Goal: Task Accomplishment & Management: Use online tool/utility

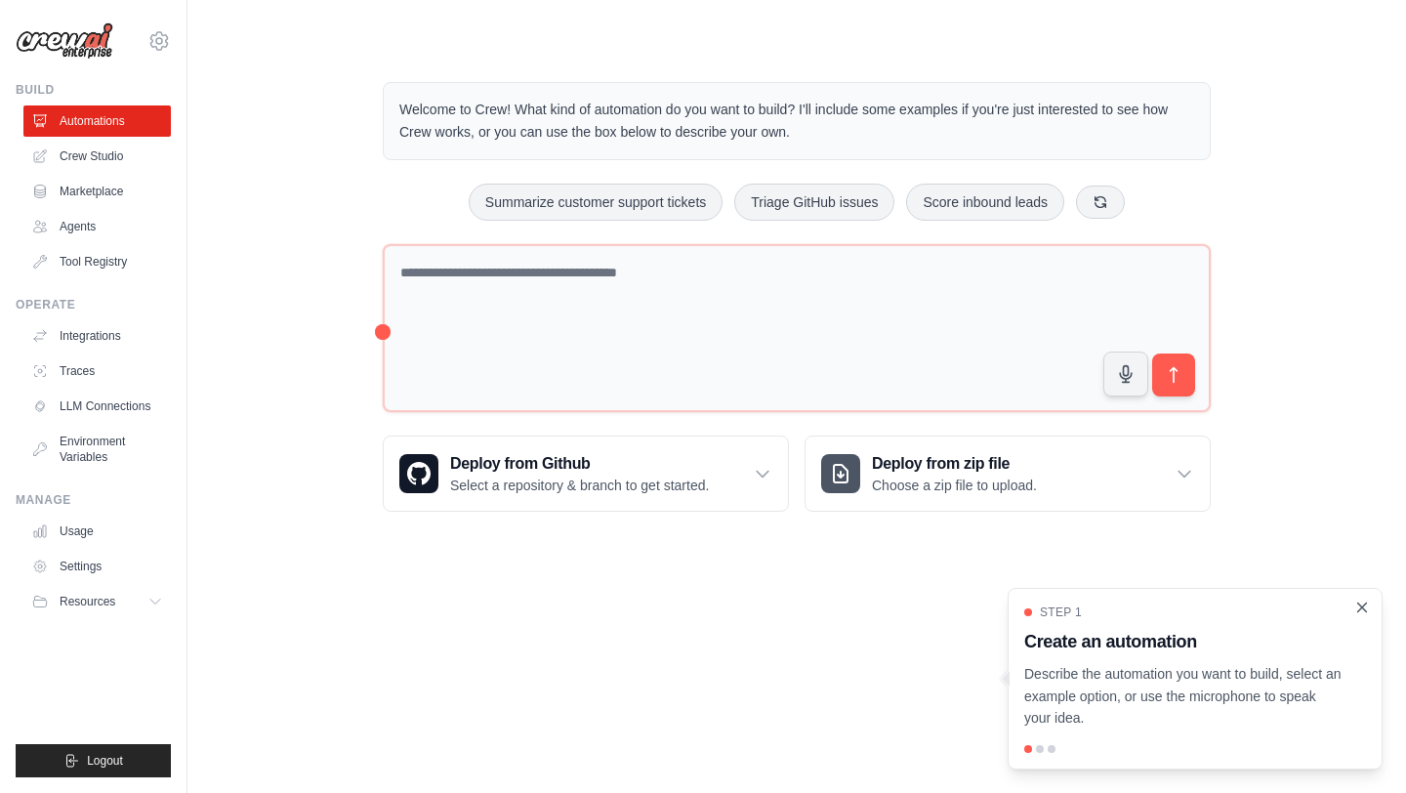
click at [1353, 609] on icon "Close walkthrough" at bounding box center [1362, 607] width 18 height 18
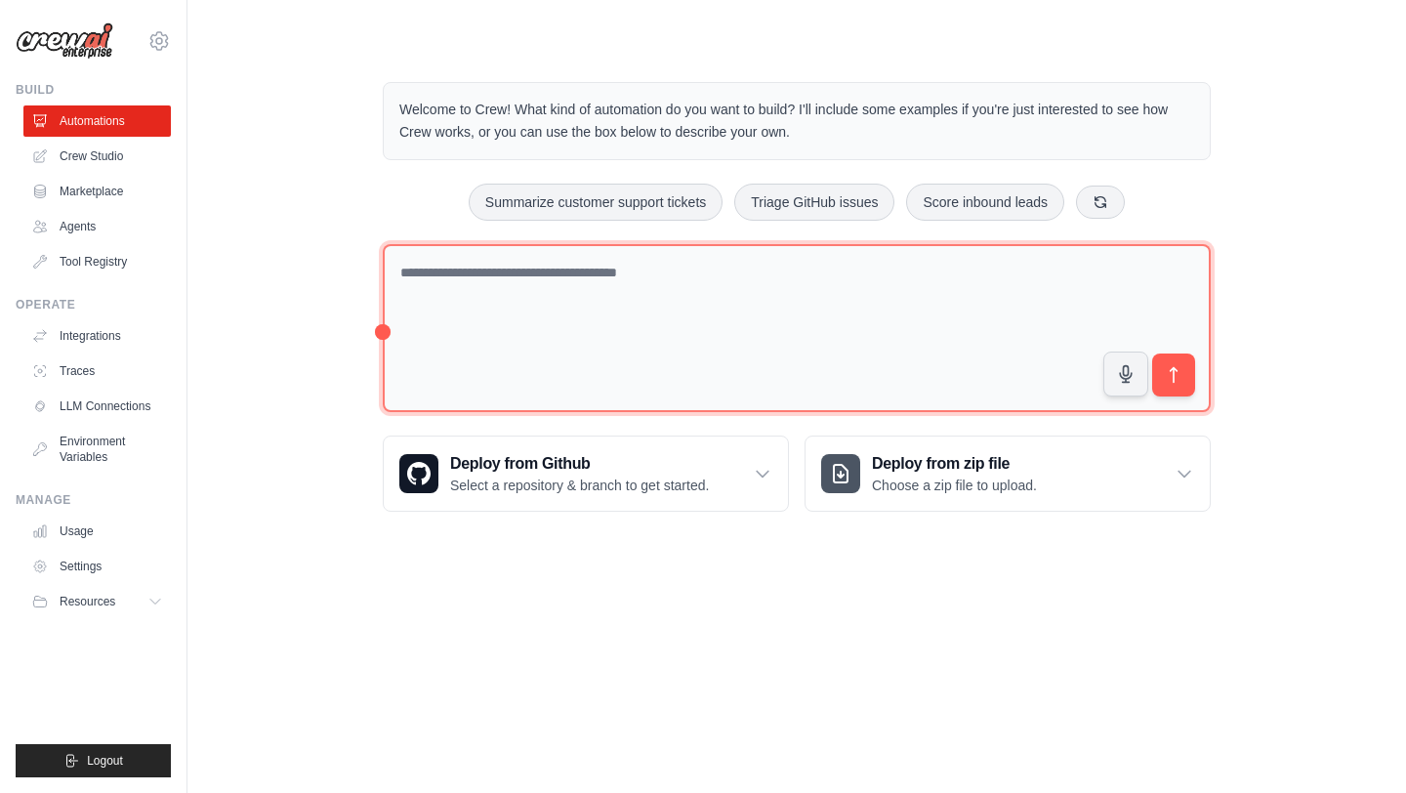
click at [562, 347] on textarea at bounding box center [797, 328] width 828 height 169
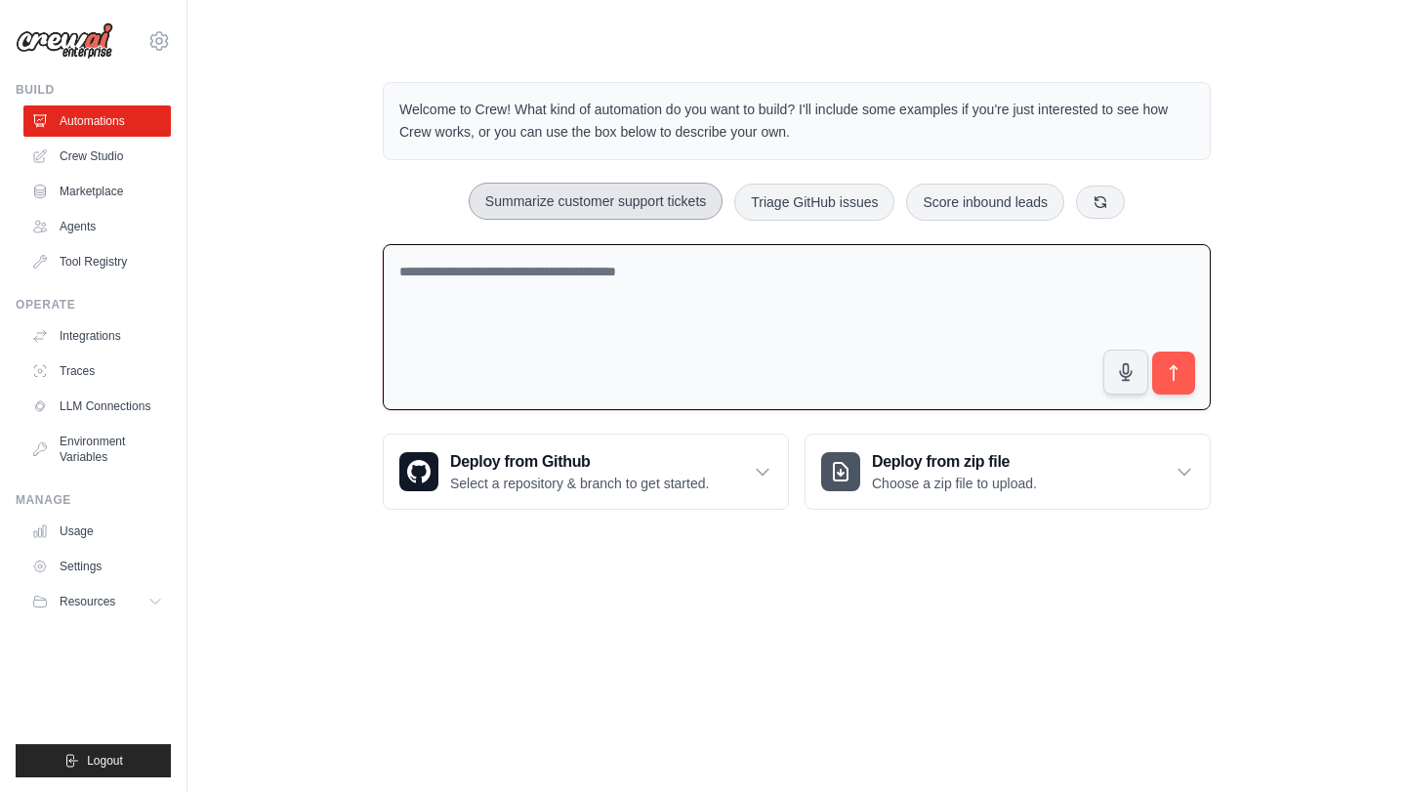
click at [642, 205] on button "Summarize customer support tickets" at bounding box center [596, 201] width 254 height 37
type textarea "**********"
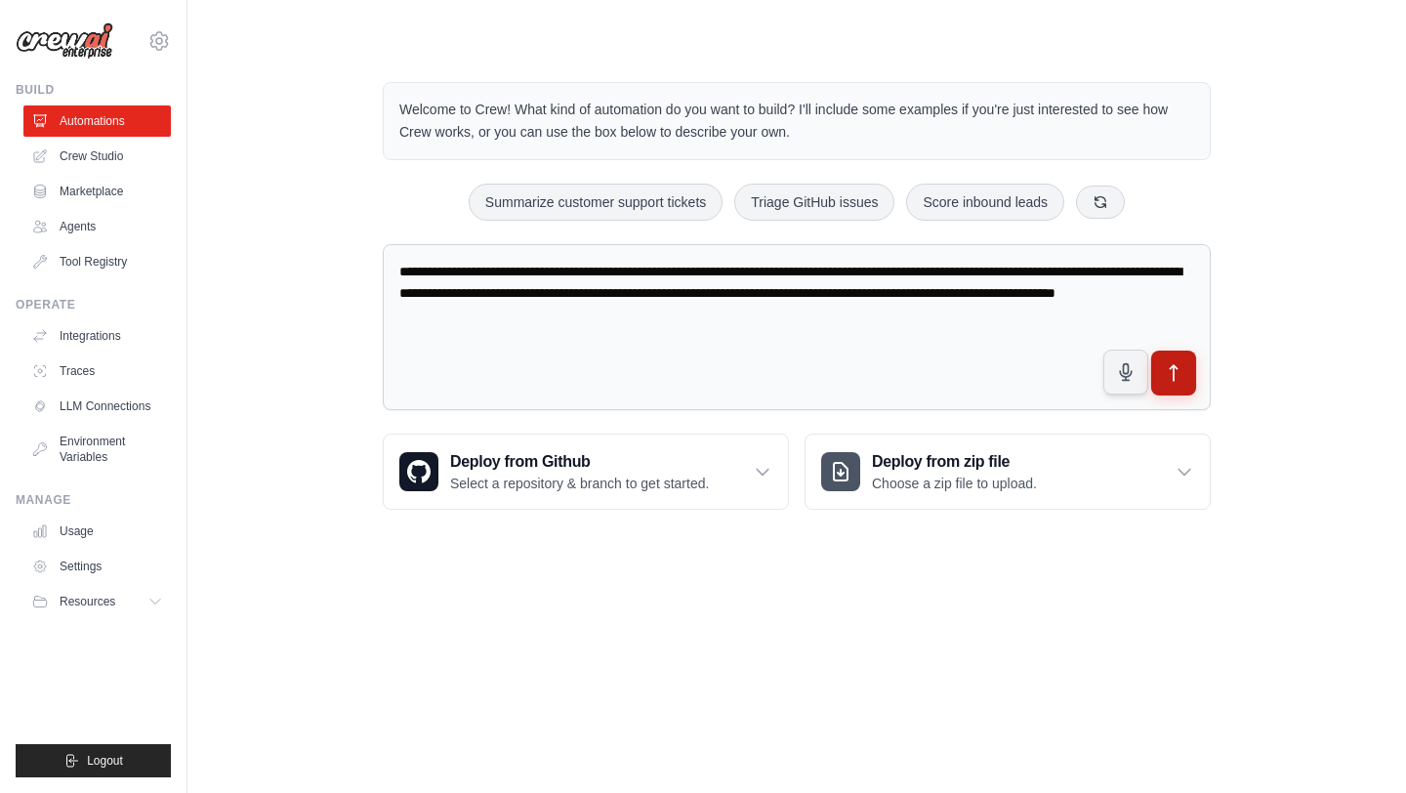
click at [1184, 386] on button "submit" at bounding box center [1173, 372] width 45 height 45
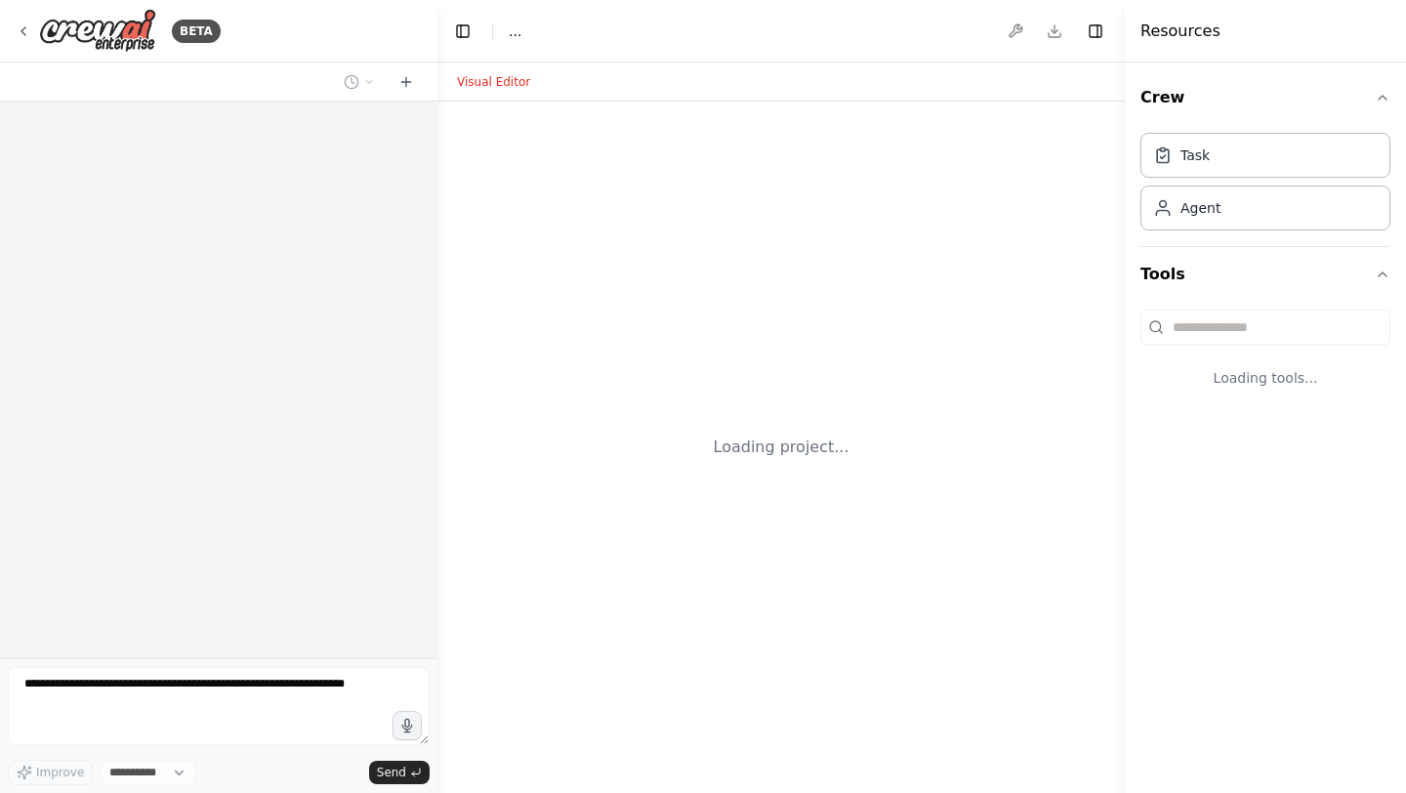
select select "****"
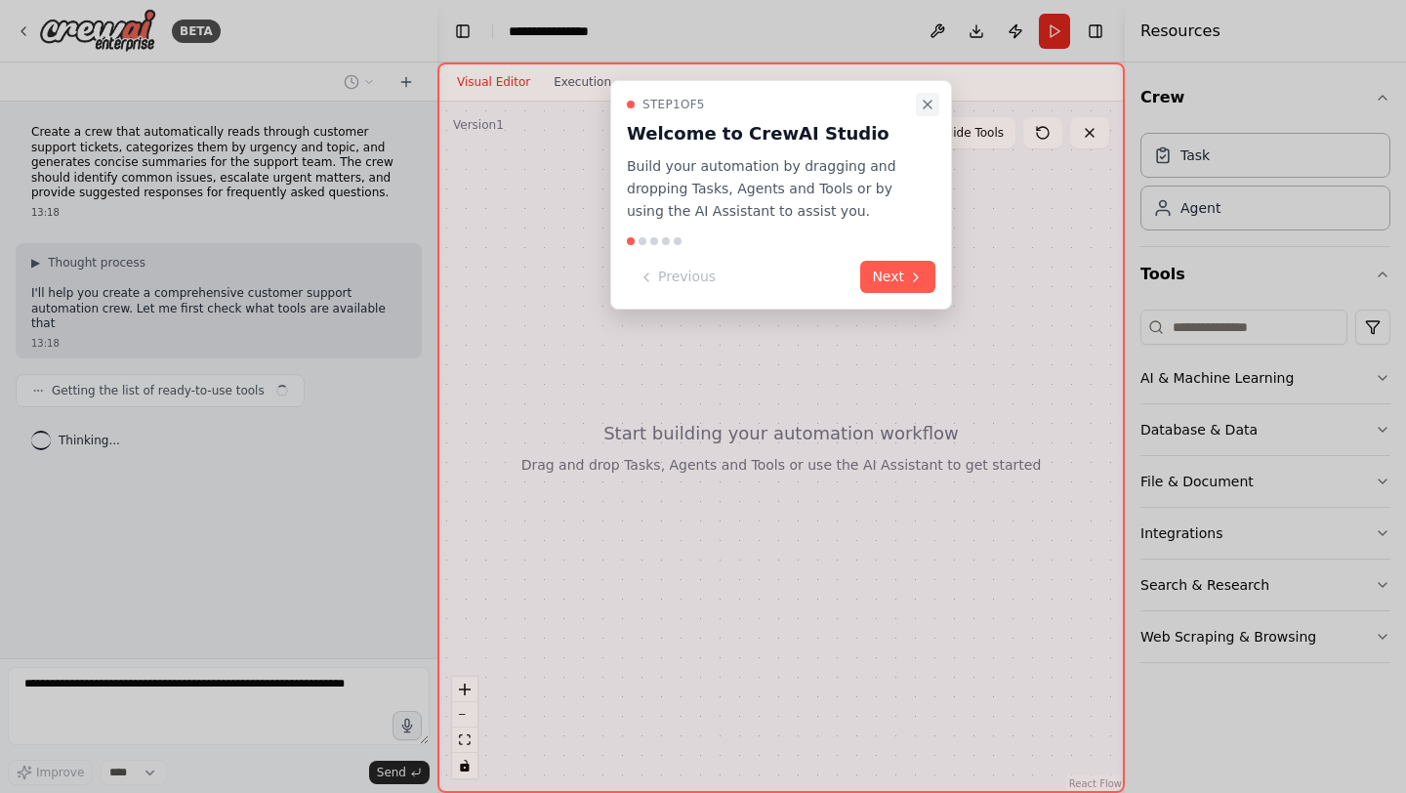
click at [927, 103] on icon "Close walkthrough" at bounding box center [927, 105] width 8 height 8
click at [930, 101] on icon "Close walkthrough" at bounding box center [927, 105] width 8 height 8
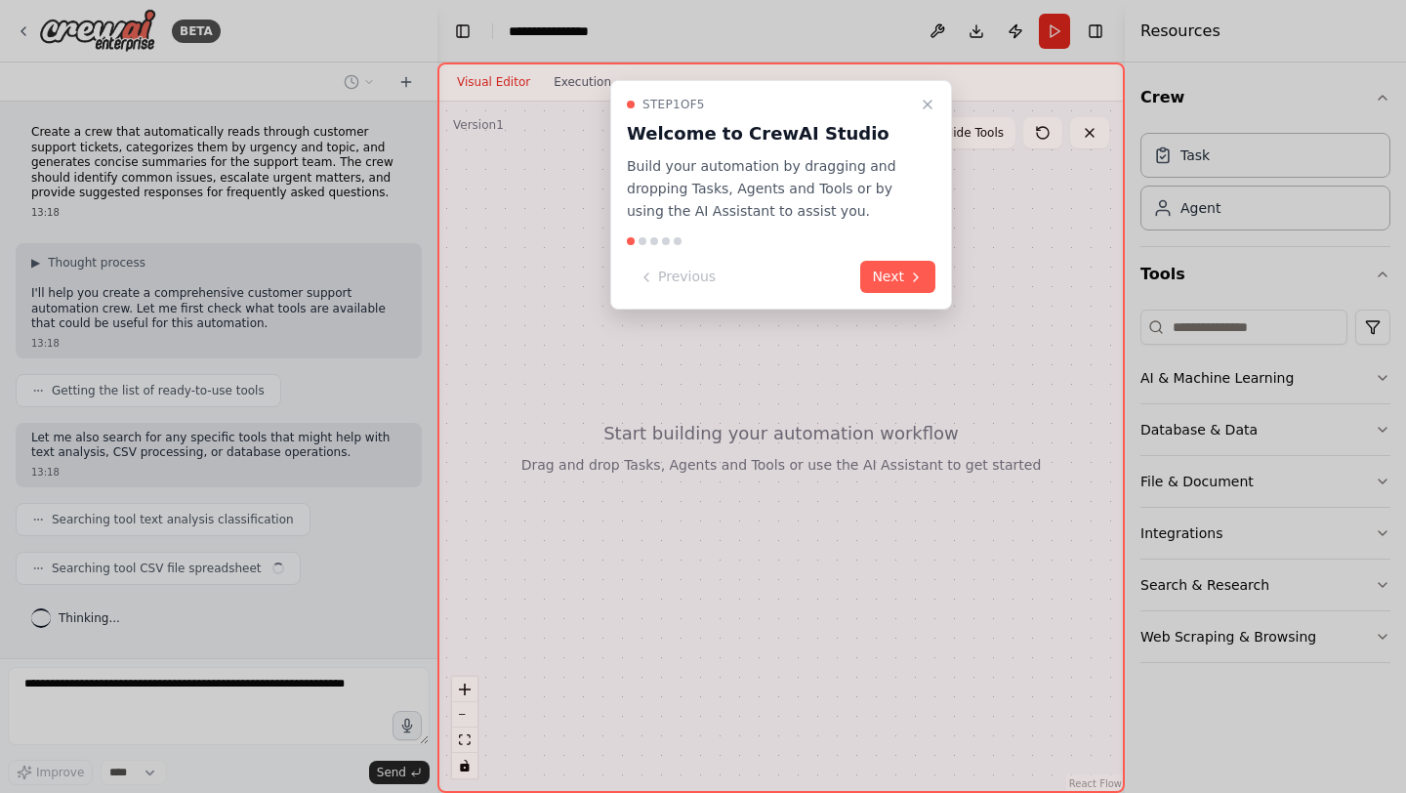
click at [915, 101] on div "Step 1 of 5 Welcome to CrewAI Studio Build your automation by dragging and drop…" at bounding box center [781, 159] width 308 height 125
click at [929, 101] on icon "Close walkthrough" at bounding box center [927, 105] width 16 height 16
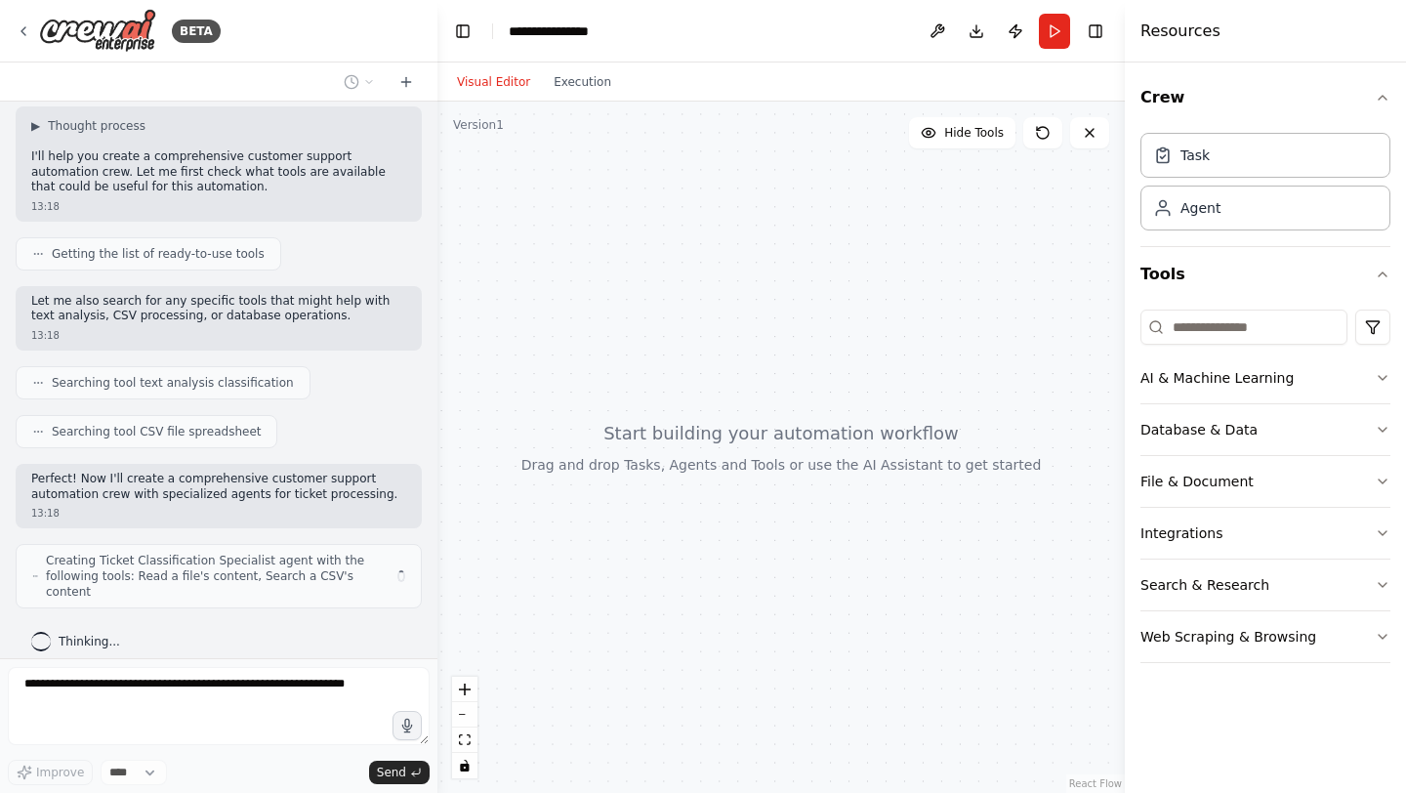
scroll to position [151, 0]
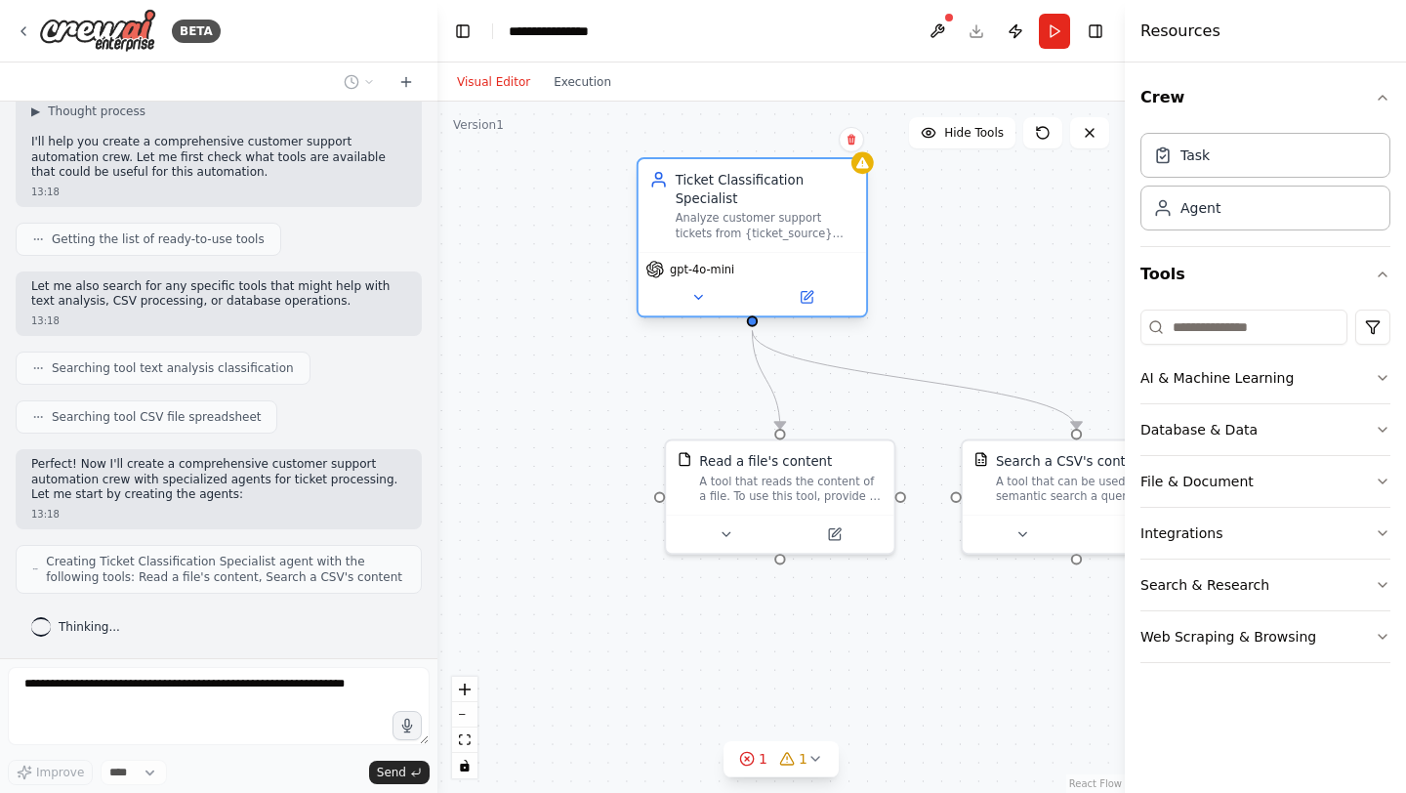
drag, startPoint x: 683, startPoint y: 282, endPoint x: 754, endPoint y: 222, distance: 92.7
click at [755, 222] on div "Analyze customer support tickets from {ticket_source} and categorize them by ur…" at bounding box center [765, 225] width 180 height 29
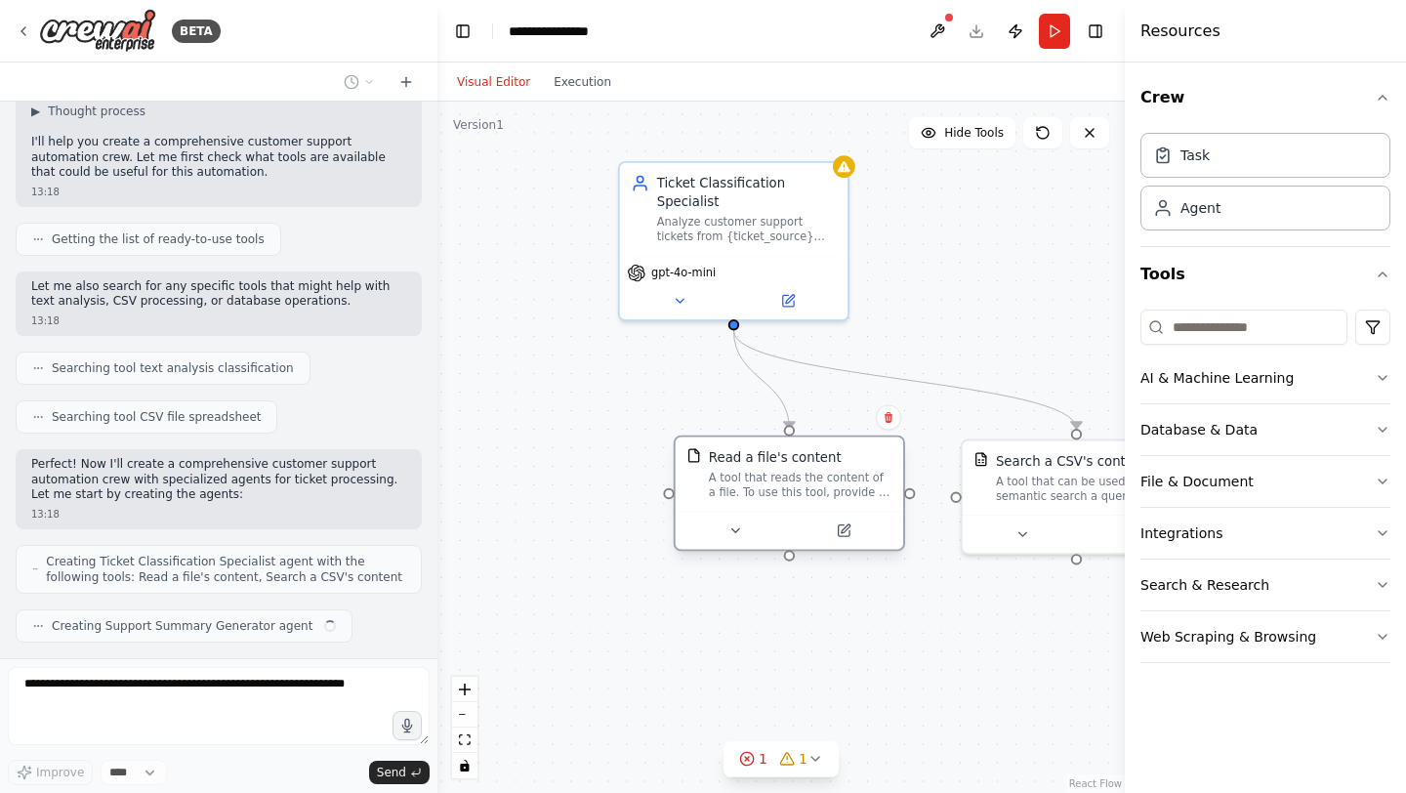
scroll to position [200, 0]
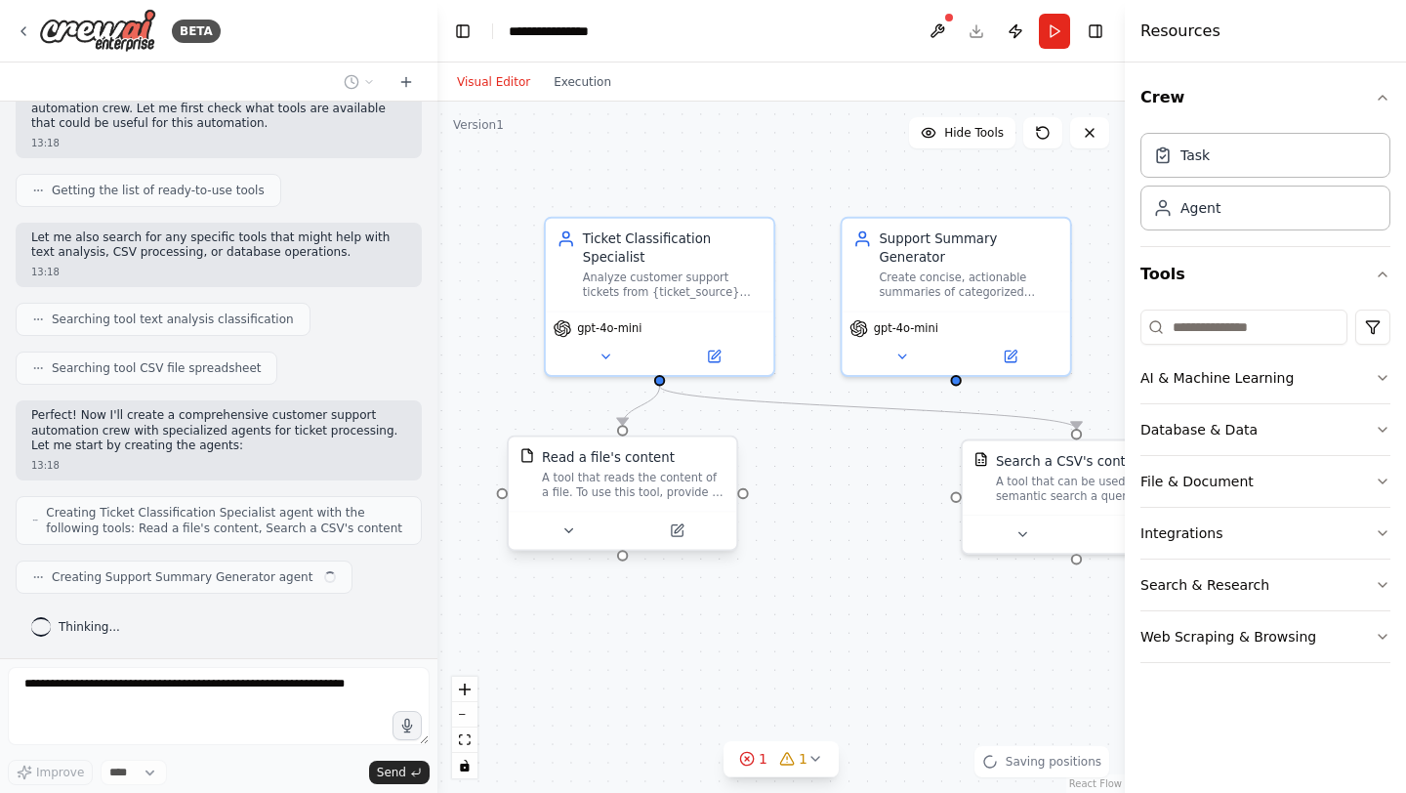
drag, startPoint x: 758, startPoint y: 497, endPoint x: 604, endPoint y: 504, distance: 154.4
click at [604, 504] on div "Read a file's content A tool that reads the content of a file. To use this tool…" at bounding box center [622, 474] width 227 height 74
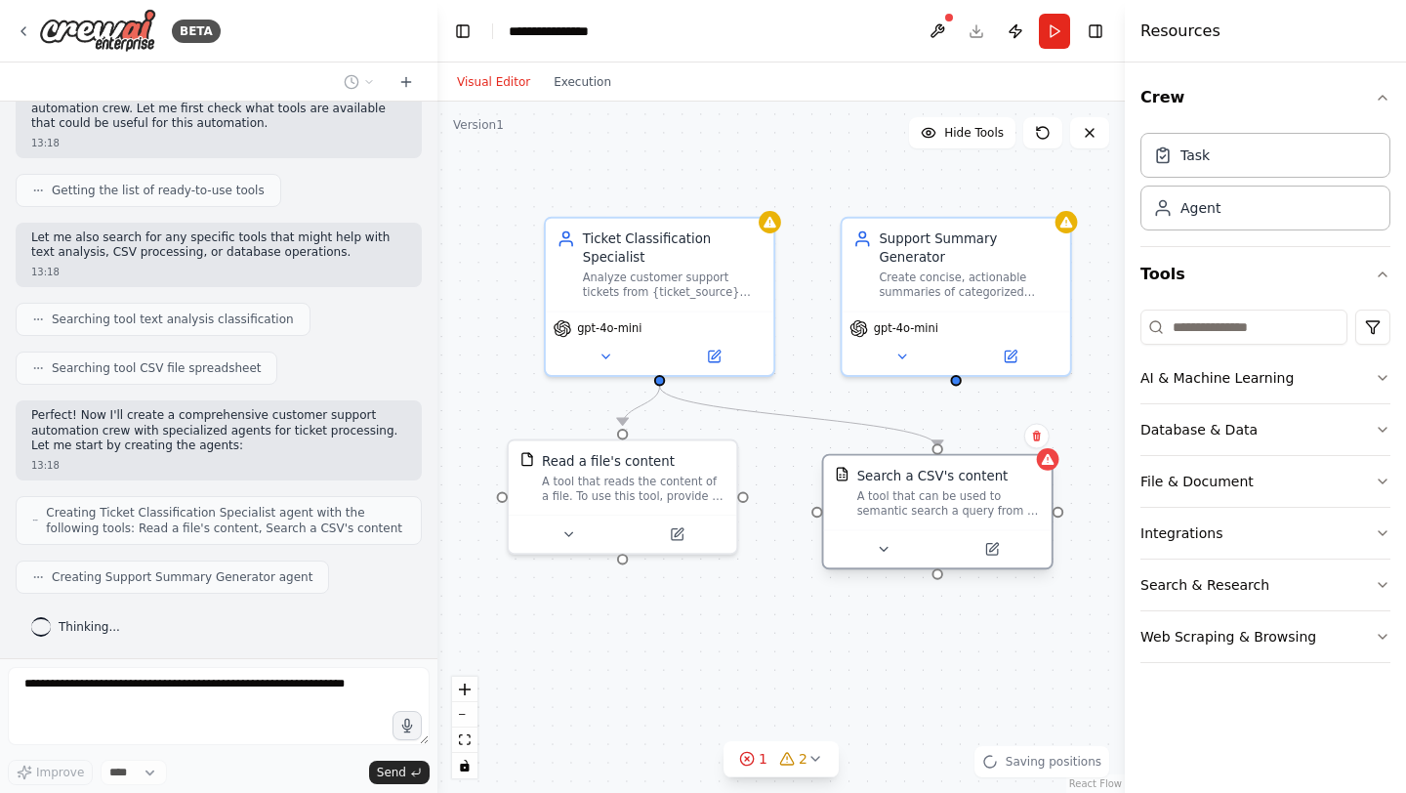
drag, startPoint x: 1015, startPoint y: 503, endPoint x: 875, endPoint y: 516, distance: 141.2
click at [875, 516] on div "Search a CSV's content A tool that can be used to semantic search a query from …" at bounding box center [936, 493] width 227 height 74
click at [1383, 93] on icon "button" at bounding box center [1382, 98] width 16 height 16
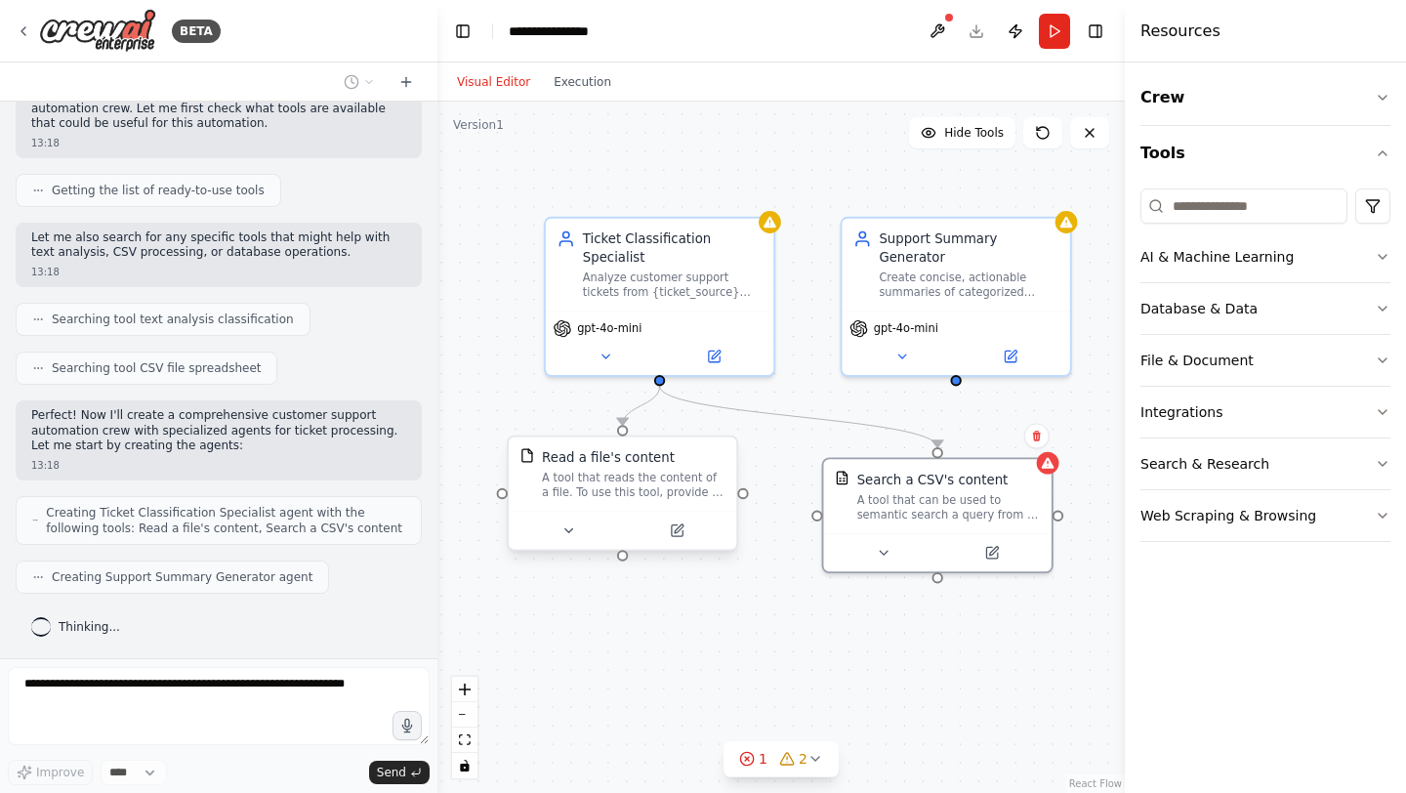
scroll to position [265, 0]
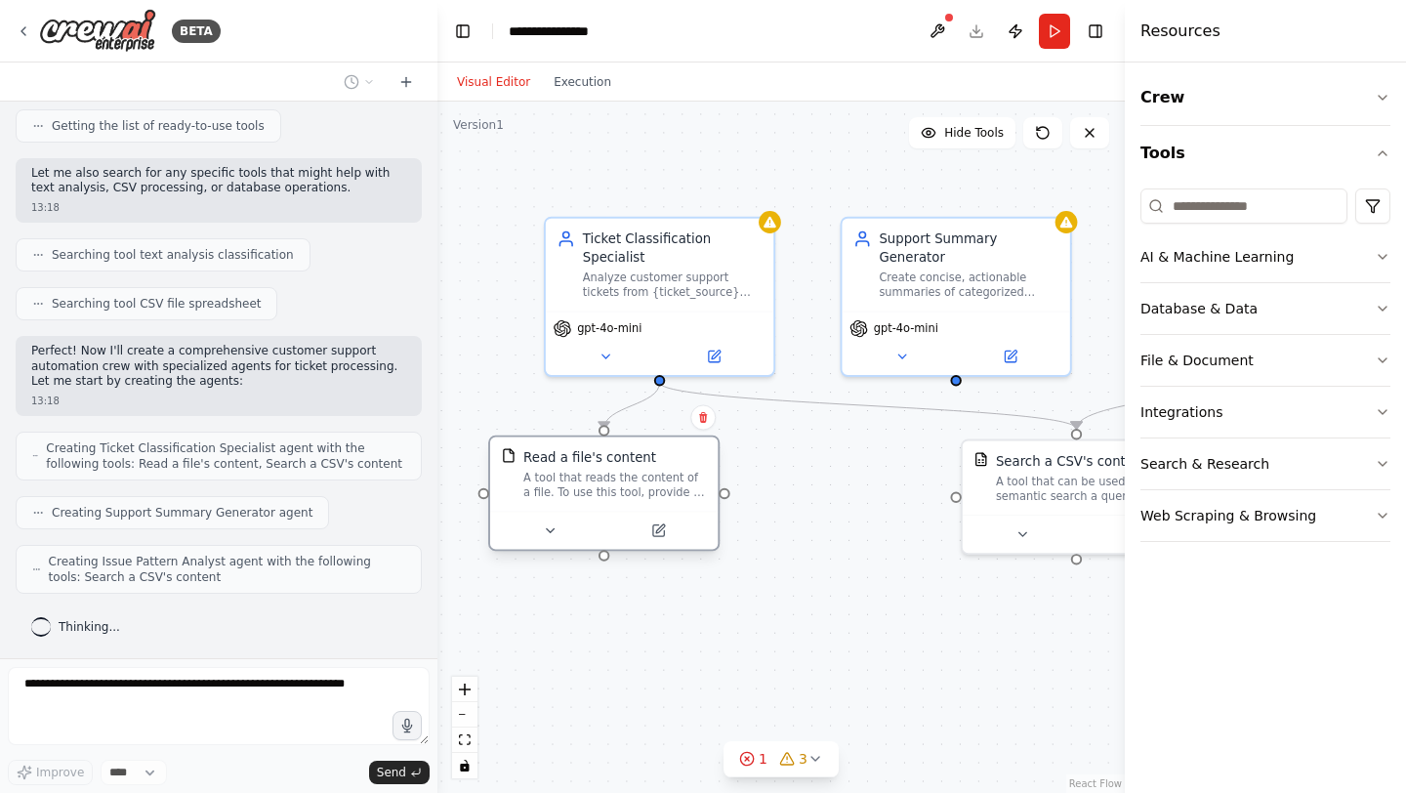
drag, startPoint x: 804, startPoint y: 506, endPoint x: 626, endPoint y: 512, distance: 178.8
click at [626, 512] on div "Read a file's content A tool that reads the content of a file. To use this tool…" at bounding box center [603, 493] width 231 height 116
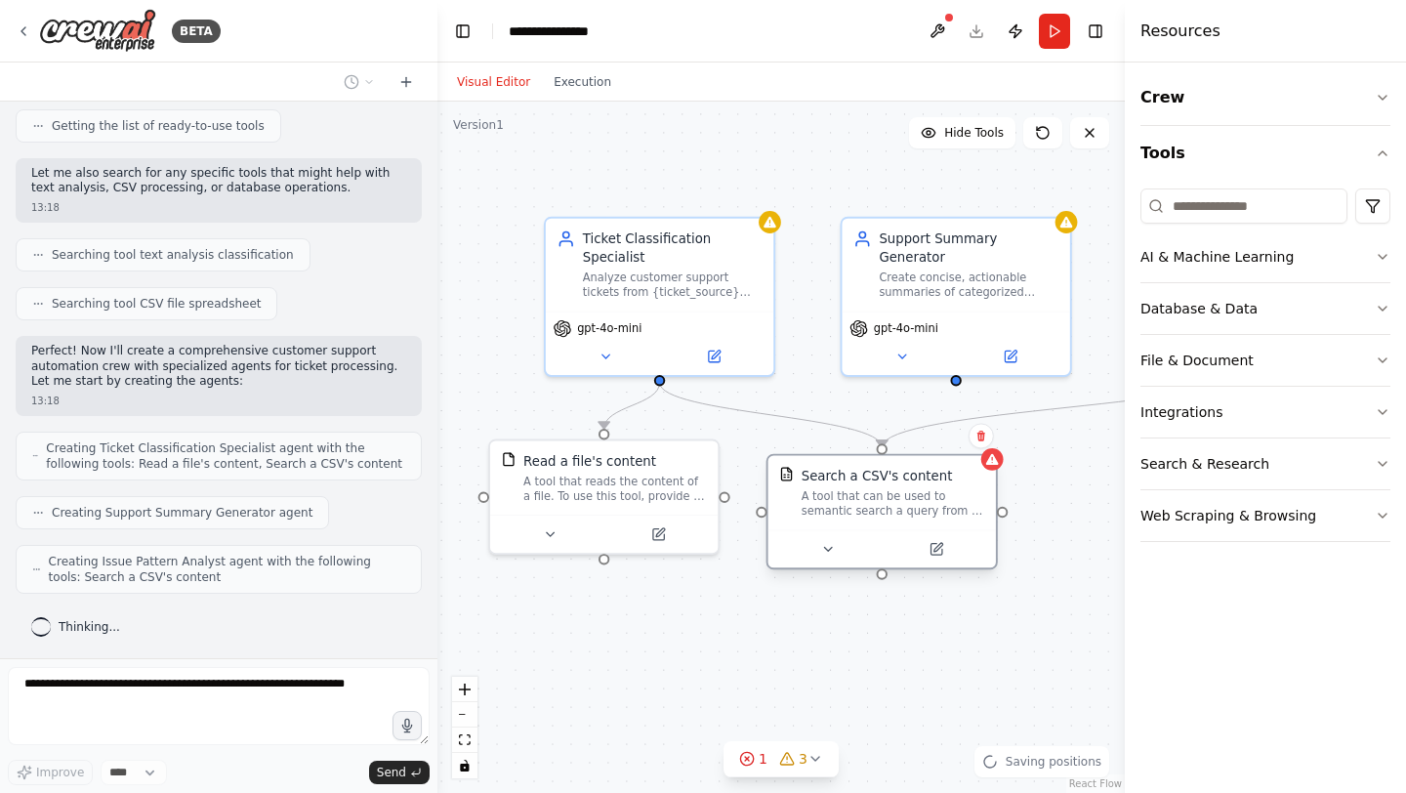
drag, startPoint x: 1031, startPoint y: 476, endPoint x: 836, endPoint y: 498, distance: 196.4
click at [836, 498] on div "A tool that can be used to semantic search a query from a CSV's content." at bounding box center [893, 503] width 184 height 29
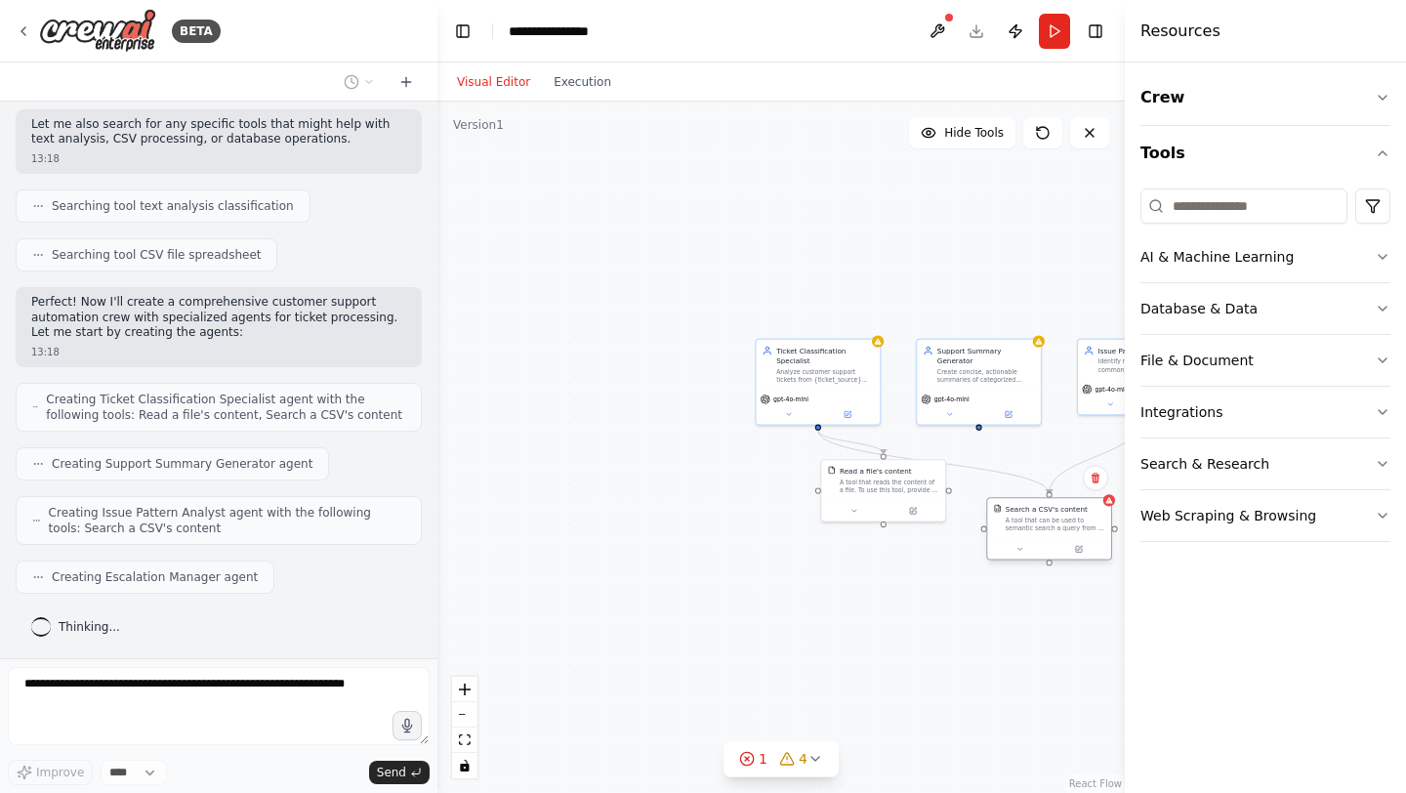
drag, startPoint x: 1005, startPoint y: 484, endPoint x: 1016, endPoint y: 526, distance: 43.3
click at [1014, 528] on div "A tool that can be used to semantic search a query from a CSV's content." at bounding box center [1055, 524] width 100 height 16
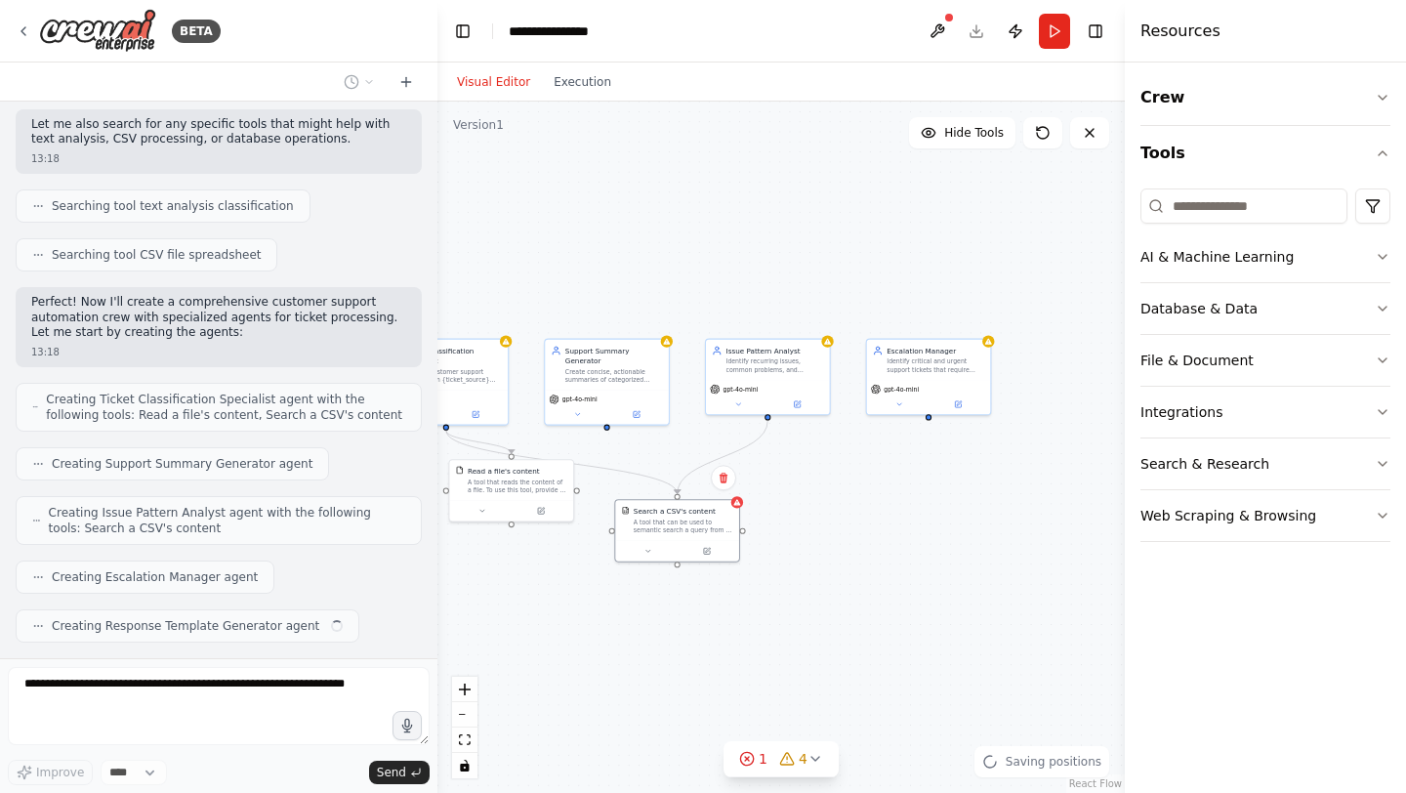
scroll to position [362, 0]
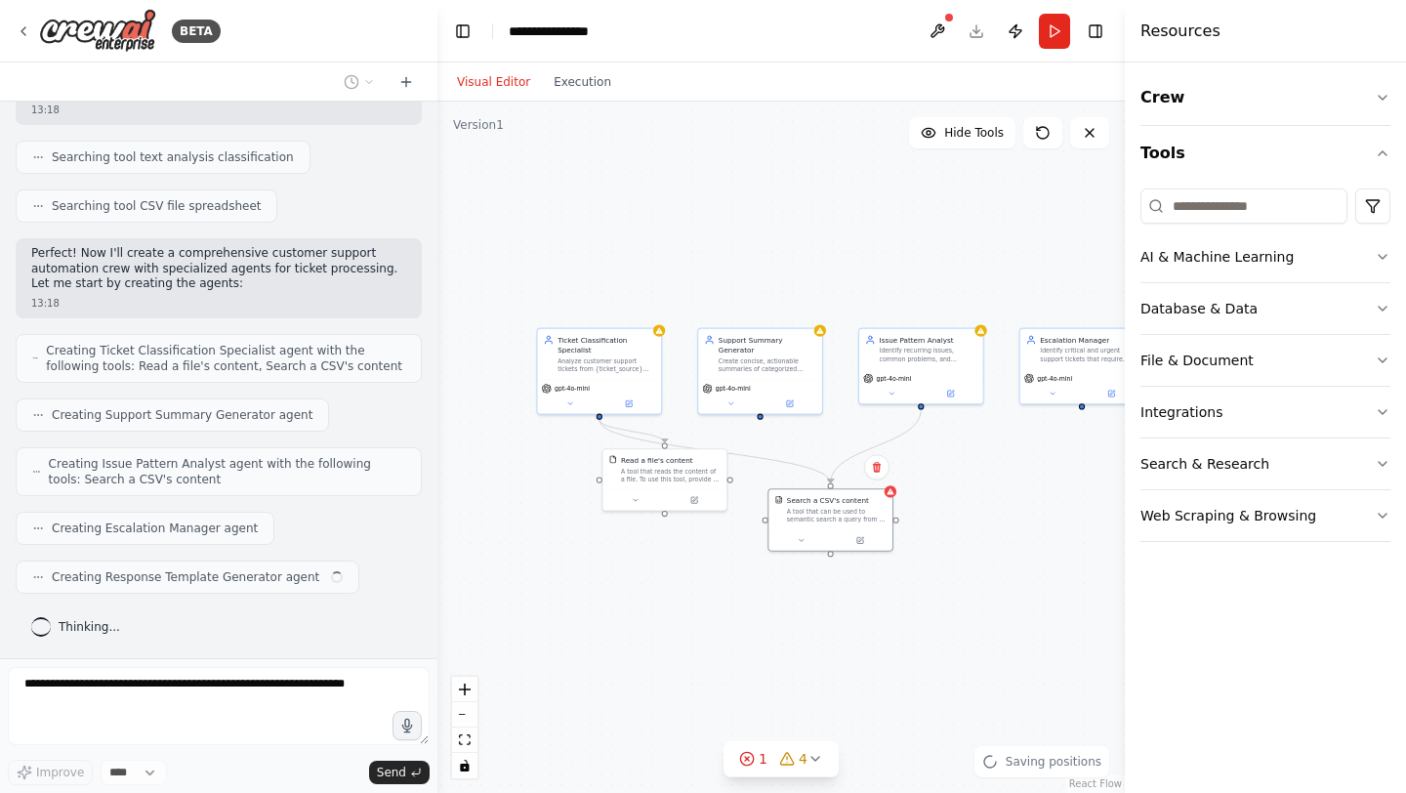
drag, startPoint x: 891, startPoint y: 292, endPoint x: 673, endPoint y: 281, distance: 218.9
click at [673, 281] on div ".deletable-edge-delete-btn { width: 20px; height: 20px; border: 0px solid #ffff…" at bounding box center [780, 447] width 687 height 691
drag, startPoint x: 1048, startPoint y: 404, endPoint x: 1030, endPoint y: 406, distance: 18.6
click at [1030, 405] on div ".deletable-edge-delete-btn { width: 20px; height: 20px; border: 0px solid #ffff…" at bounding box center [780, 447] width 687 height 691
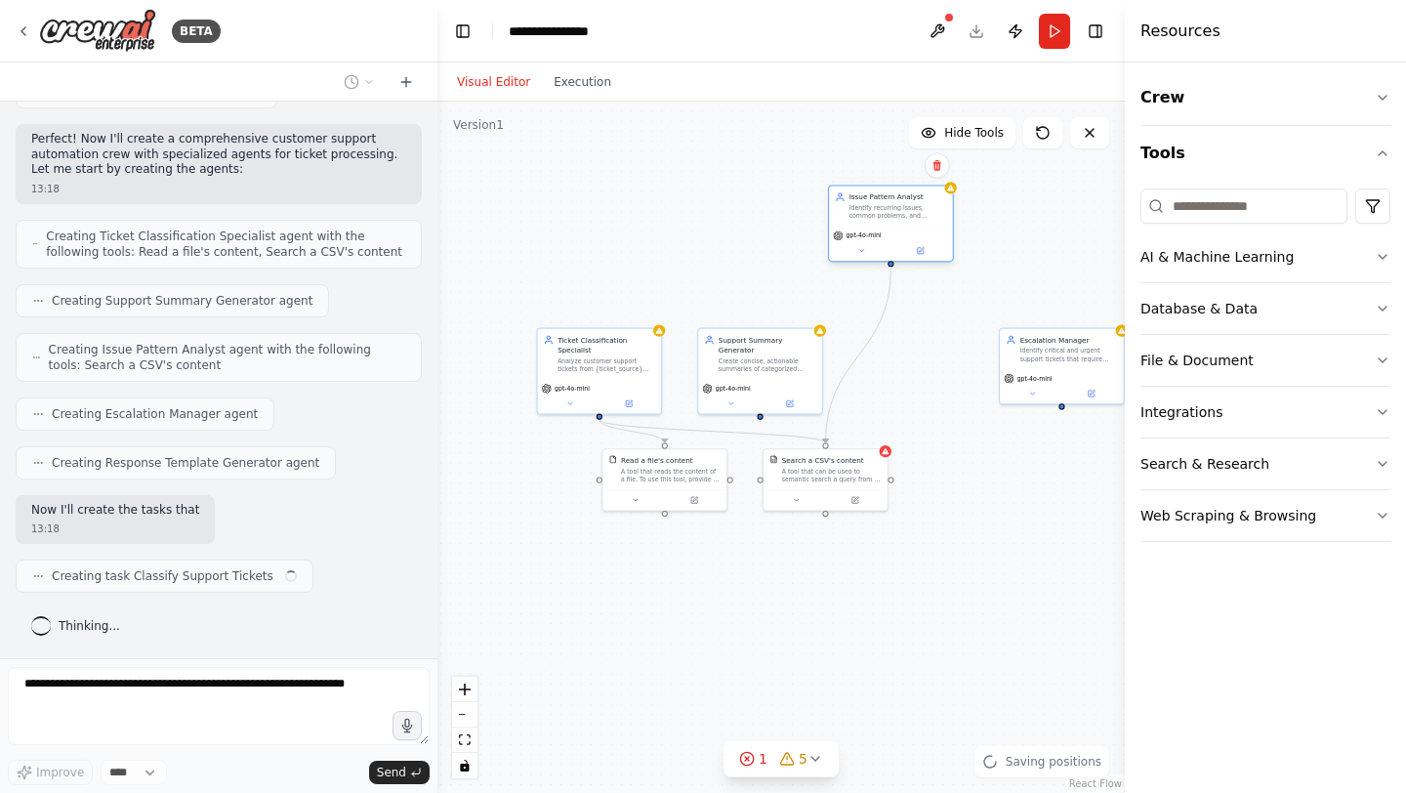
drag, startPoint x: 910, startPoint y: 355, endPoint x: 881, endPoint y: 214, distance: 144.3
click at [881, 214] on div "Identify recurring issues, common problems, and emerging trends across customer…" at bounding box center [898, 212] width 98 height 16
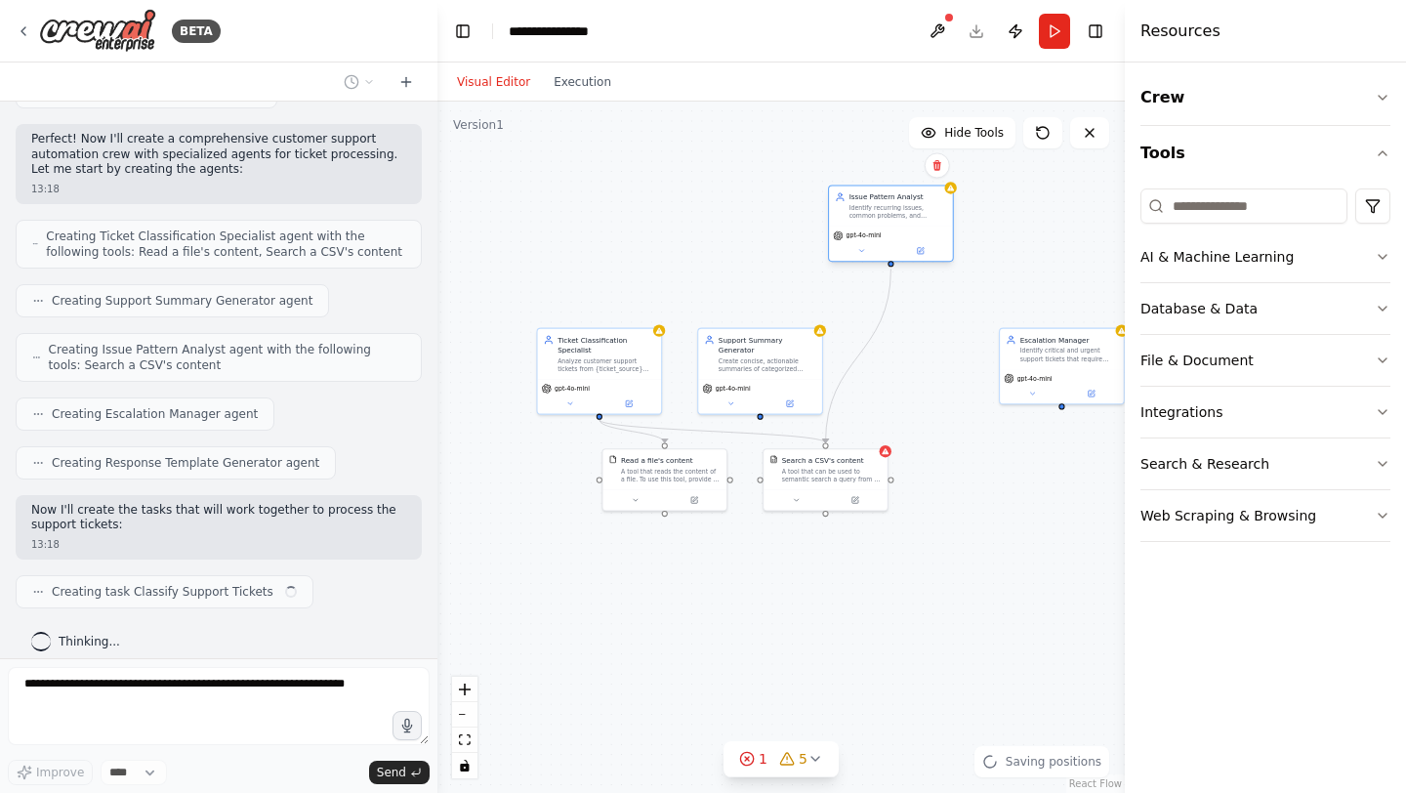
scroll to position [492, 0]
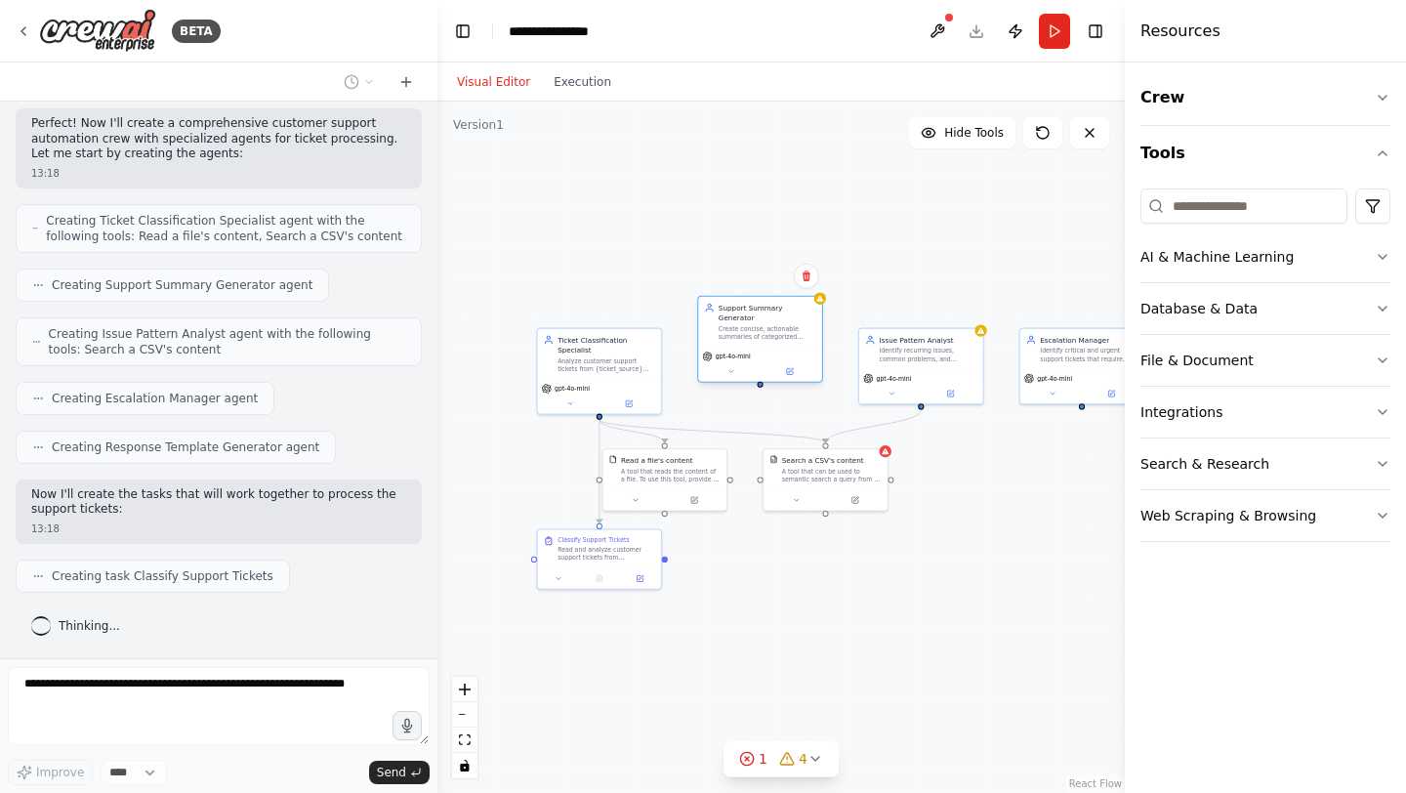
drag, startPoint x: 752, startPoint y: 370, endPoint x: 753, endPoint y: 346, distance: 24.4
click at [753, 347] on div "gpt-4o-mini" at bounding box center [760, 364] width 124 height 35
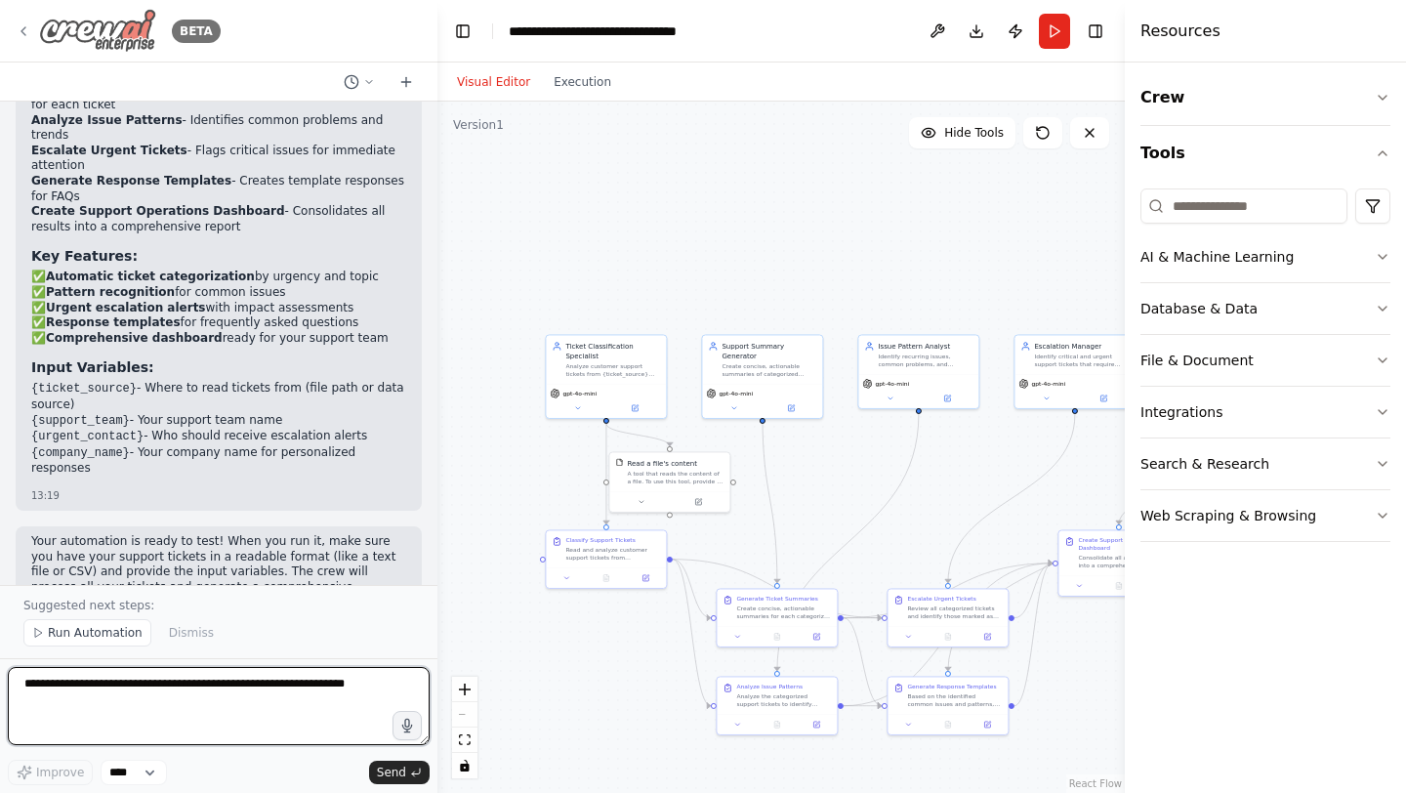
scroll to position [2577, 0]
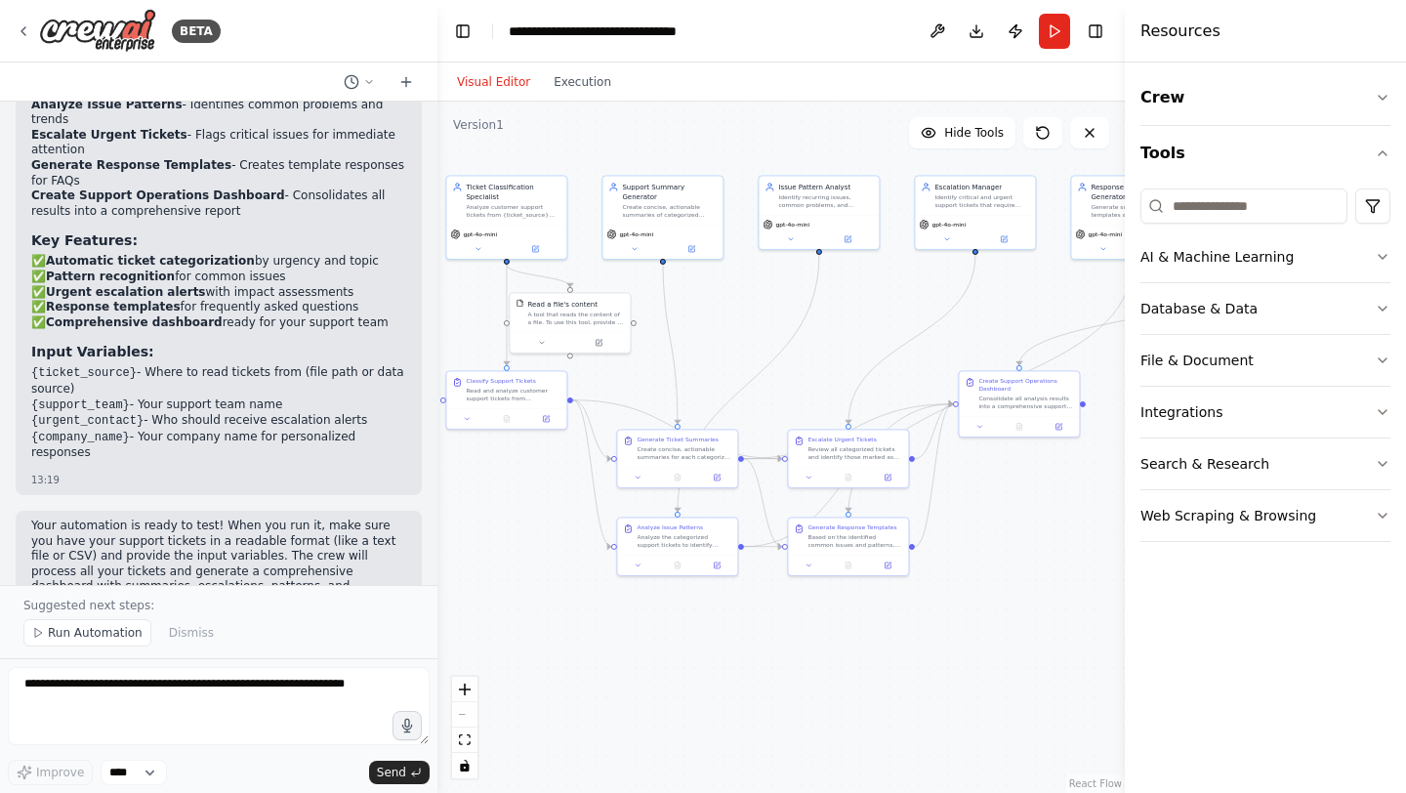
drag, startPoint x: 832, startPoint y: 483, endPoint x: 729, endPoint y: 323, distance: 190.1
click at [730, 323] on div ".deletable-edge-delete-btn { width: 20px; height: 20px; border: 0px solid #ffff…" at bounding box center [780, 447] width 687 height 691
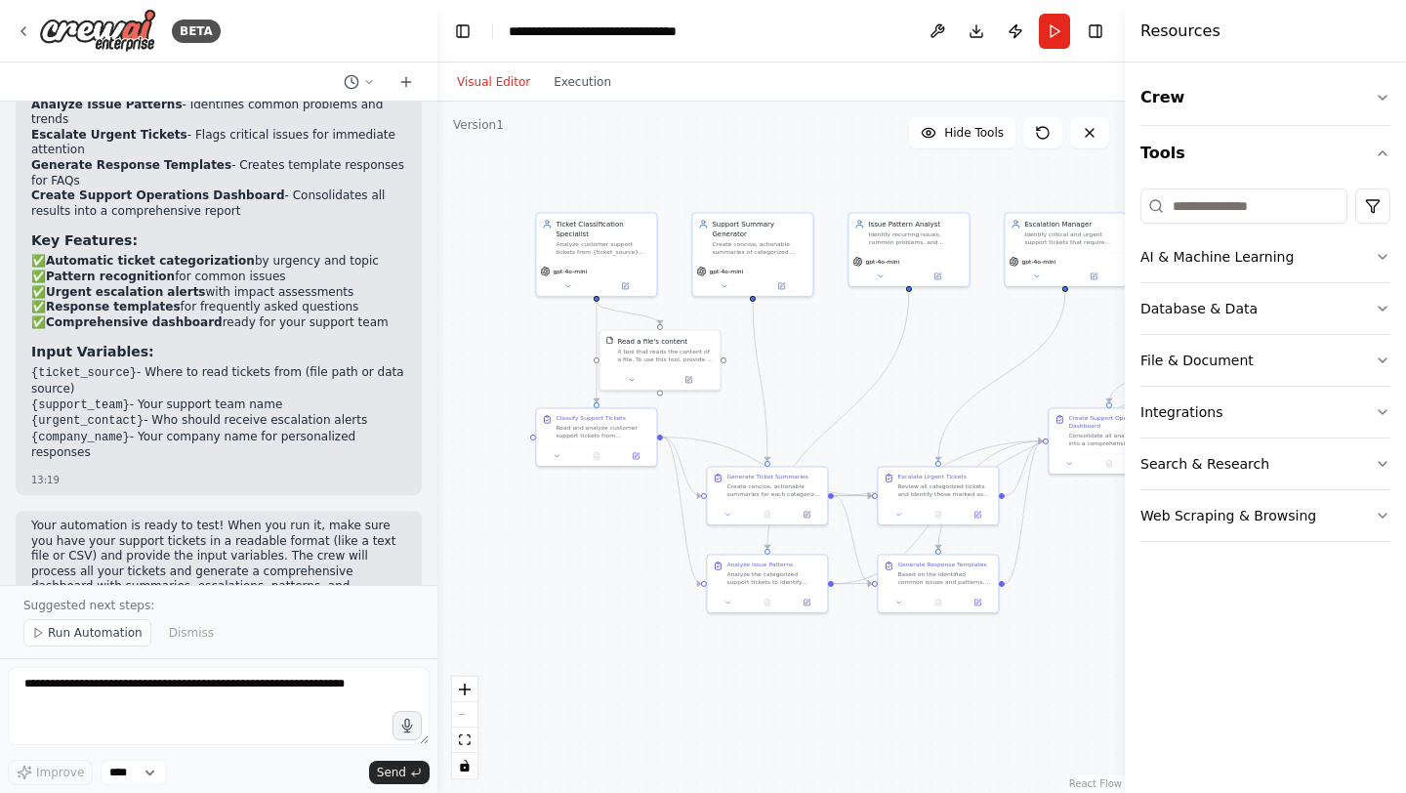
drag, startPoint x: 929, startPoint y: 379, endPoint x: 1021, endPoint y: 417, distance: 99.3
click at [1021, 417] on div ".deletable-edge-delete-btn { width: 20px; height: 20px; border: 0px solid #ffff…" at bounding box center [780, 447] width 687 height 691
click at [727, 513] on icon at bounding box center [728, 513] width 8 height 8
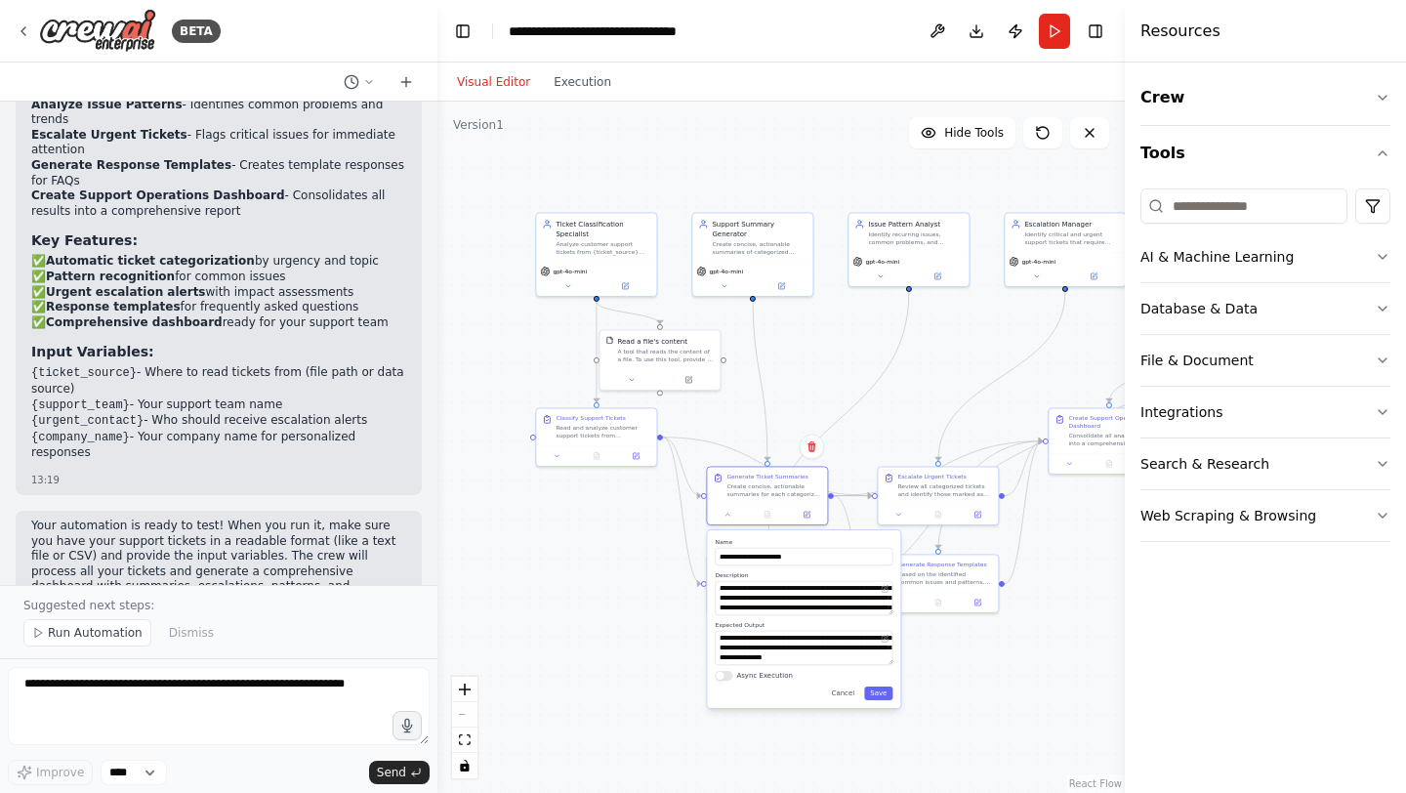
click at [726, 674] on button "Async Execution" at bounding box center [724, 676] width 18 height 10
click at [846, 696] on button "Cancel" at bounding box center [843, 693] width 35 height 14
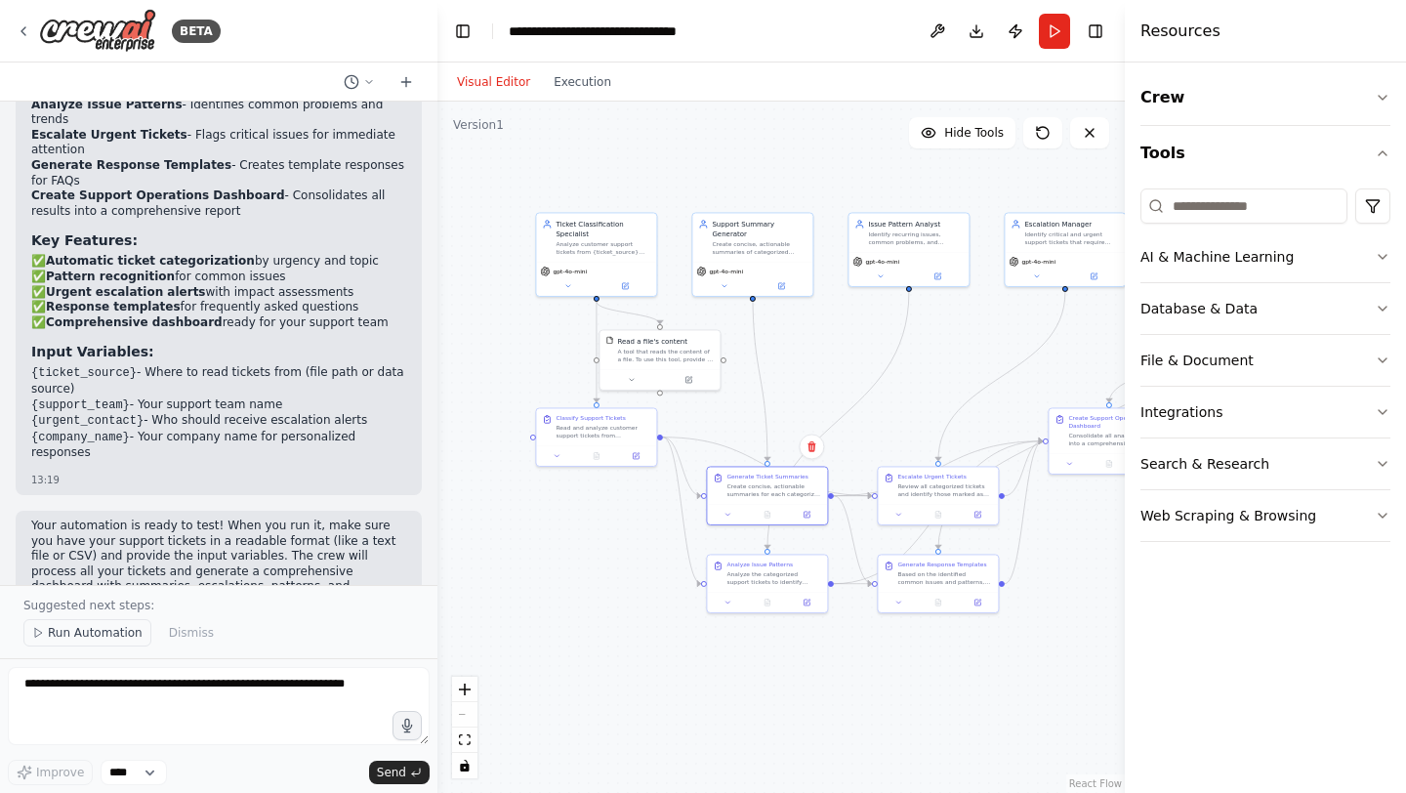
click at [92, 631] on span "Run Automation" at bounding box center [95, 633] width 95 height 16
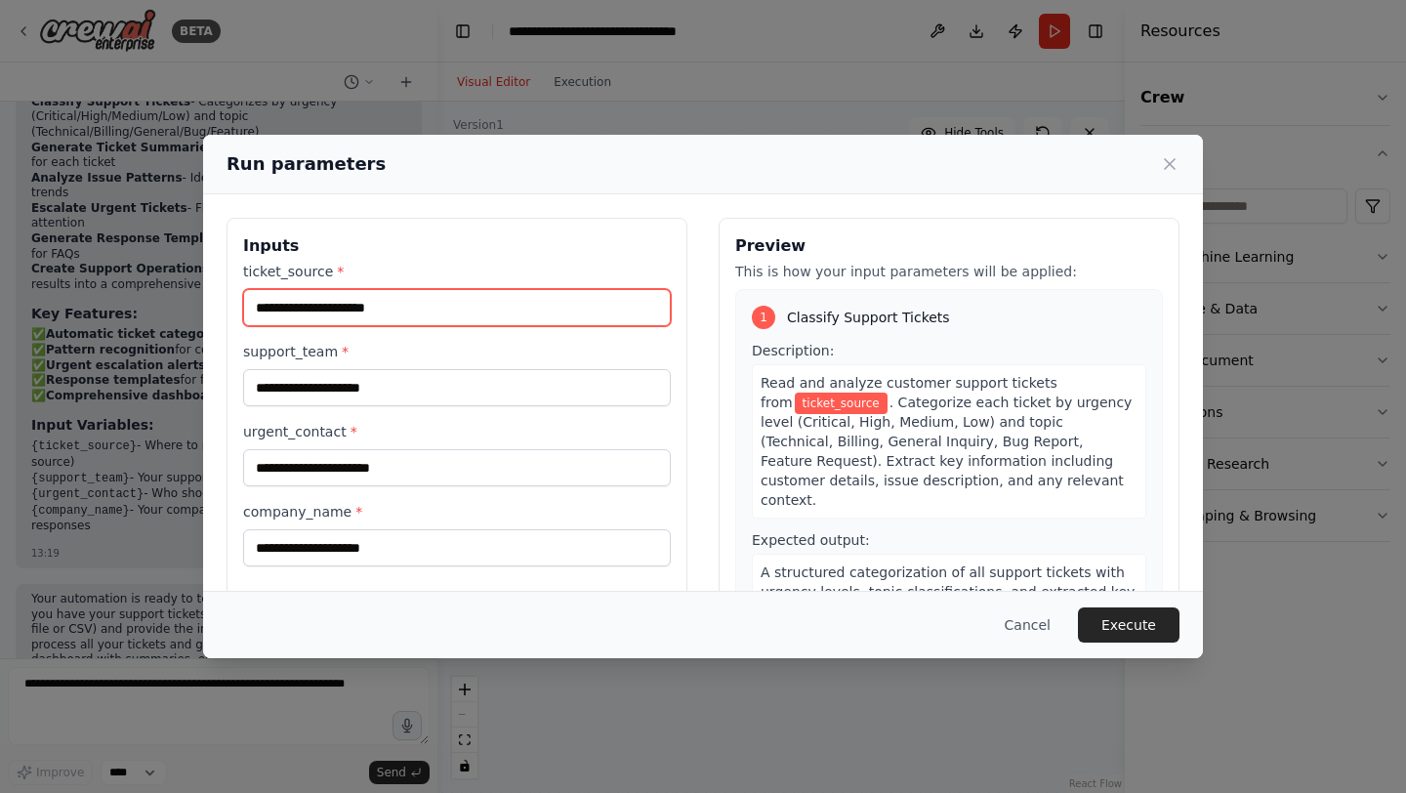
click at [444, 313] on input "ticket_source *" at bounding box center [457, 307] width 428 height 37
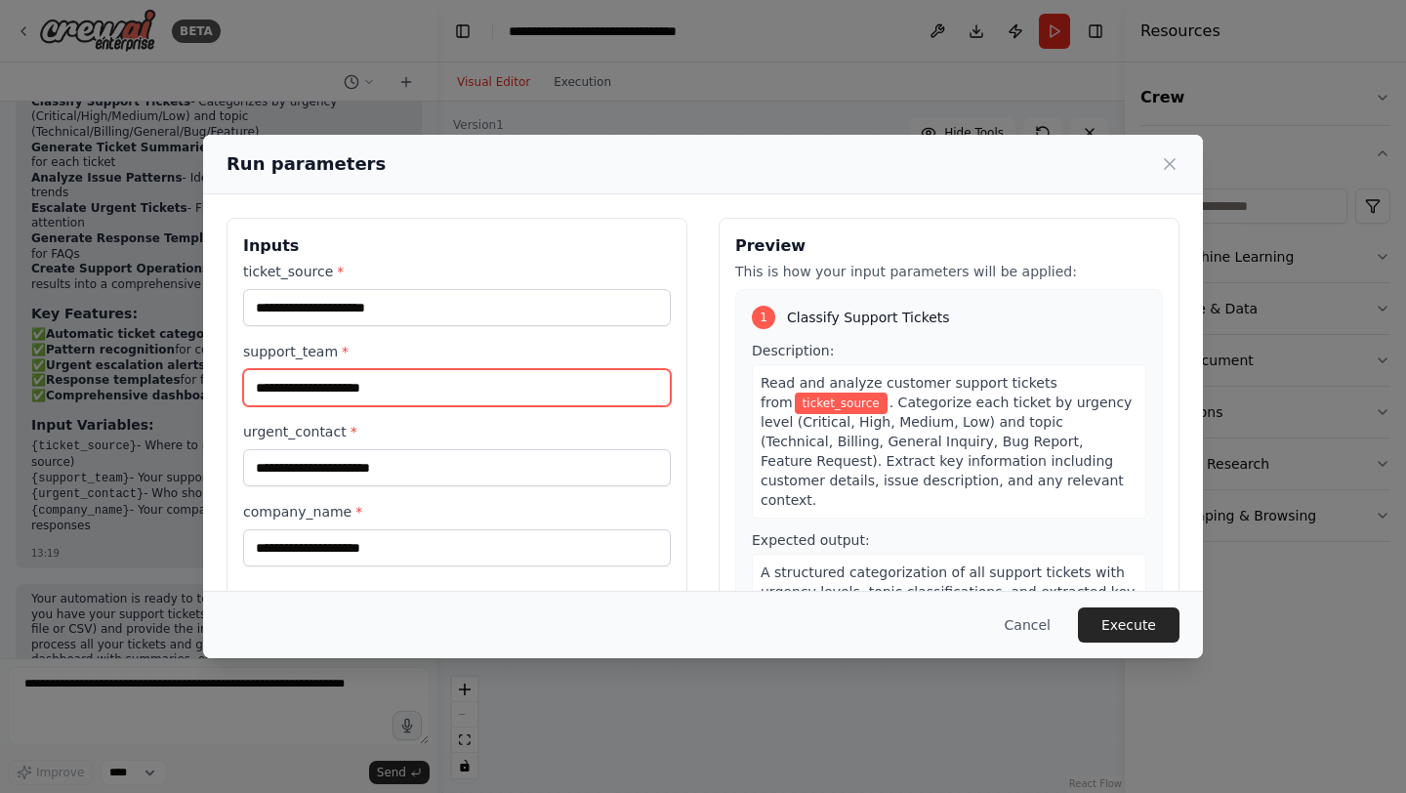
click at [383, 397] on input "support_team *" at bounding box center [457, 387] width 428 height 37
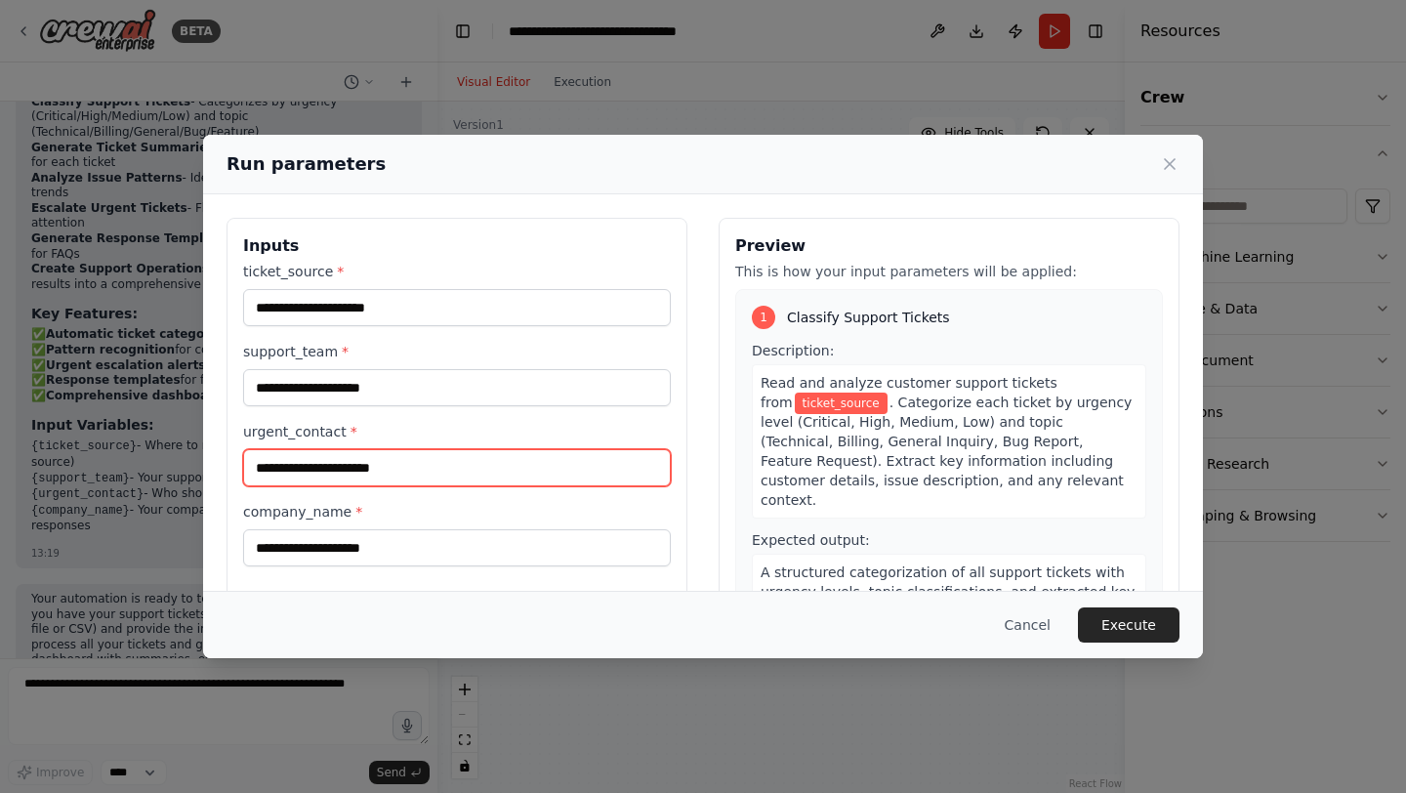
click at [406, 469] on input "urgent_contact *" at bounding box center [457, 467] width 428 height 37
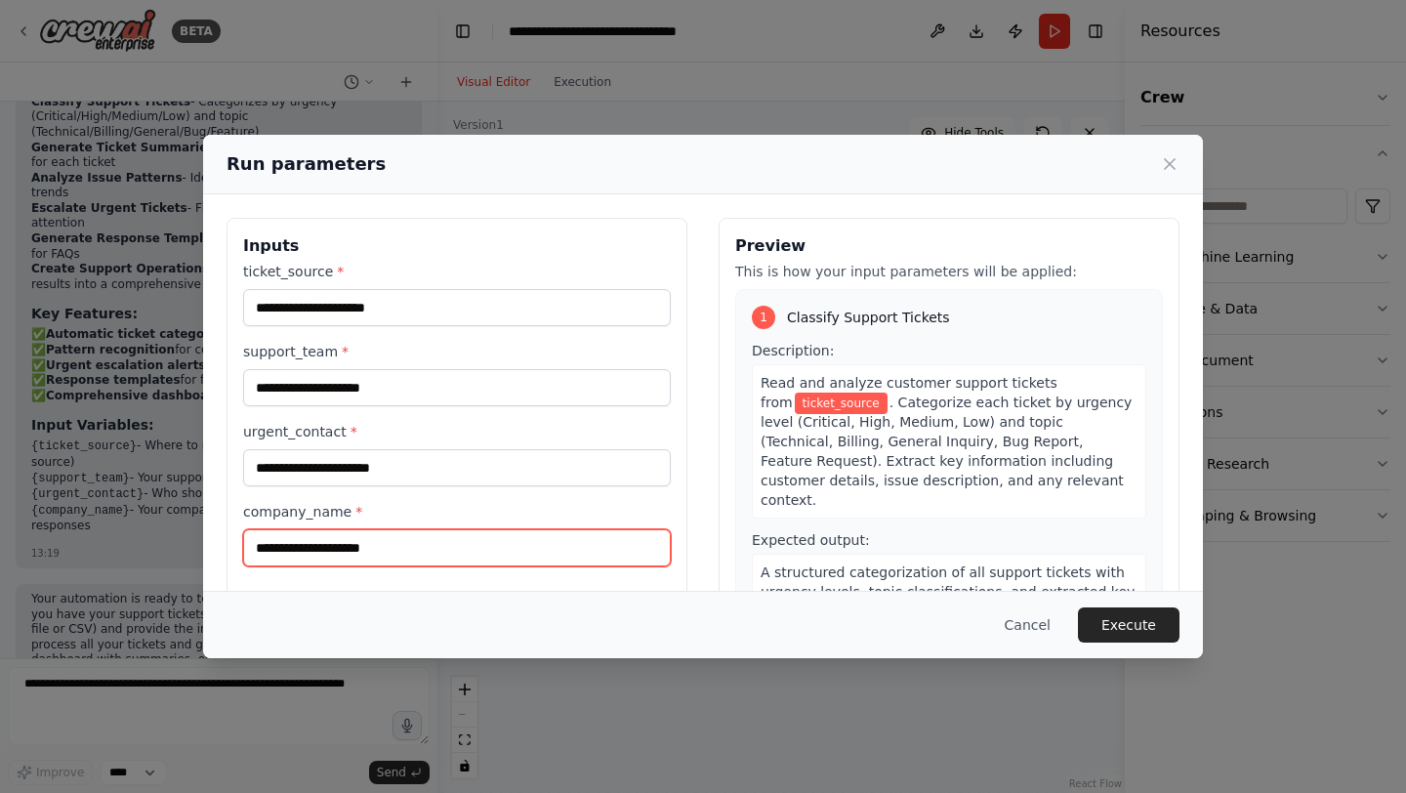
click at [444, 564] on input "company_name *" at bounding box center [457, 547] width 428 height 37
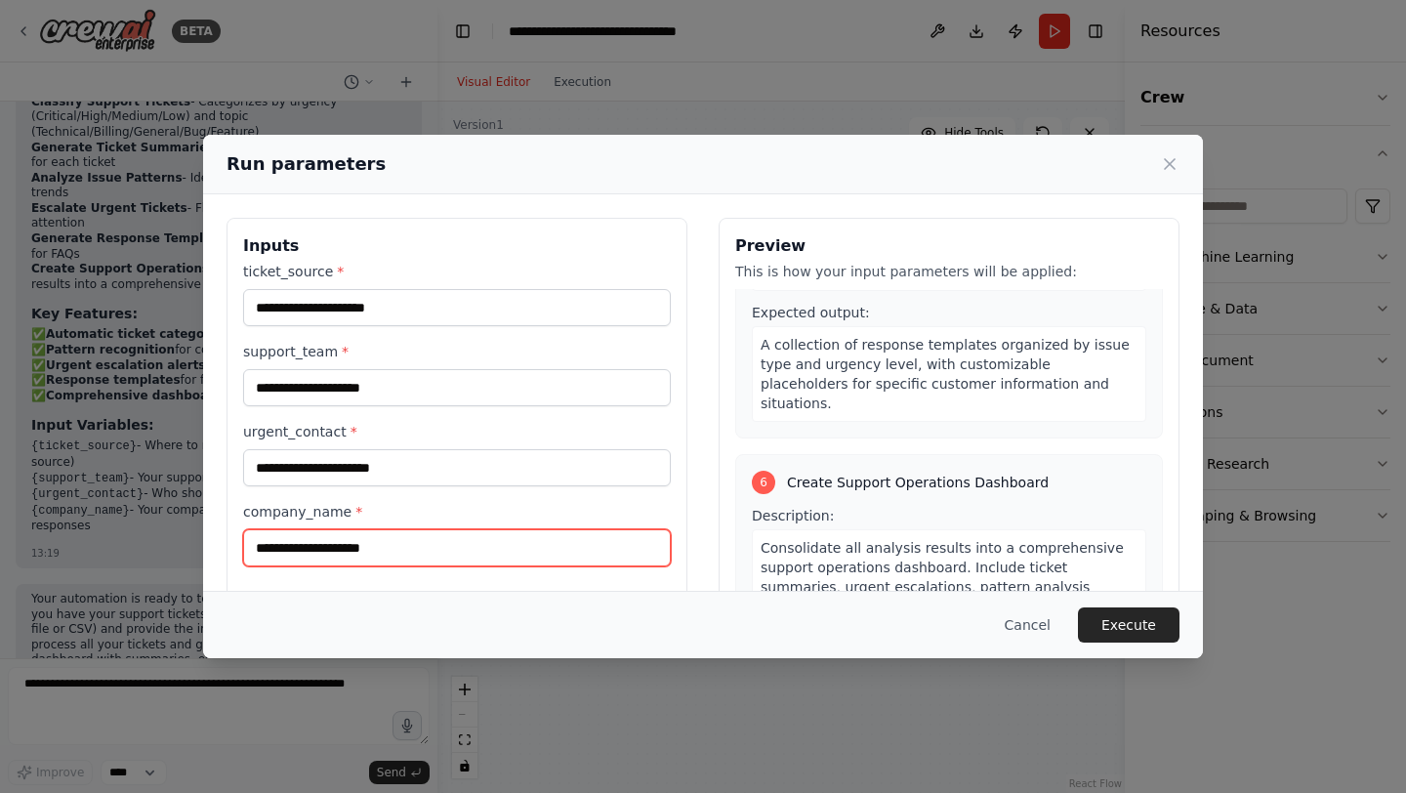
scroll to position [1671, 0]
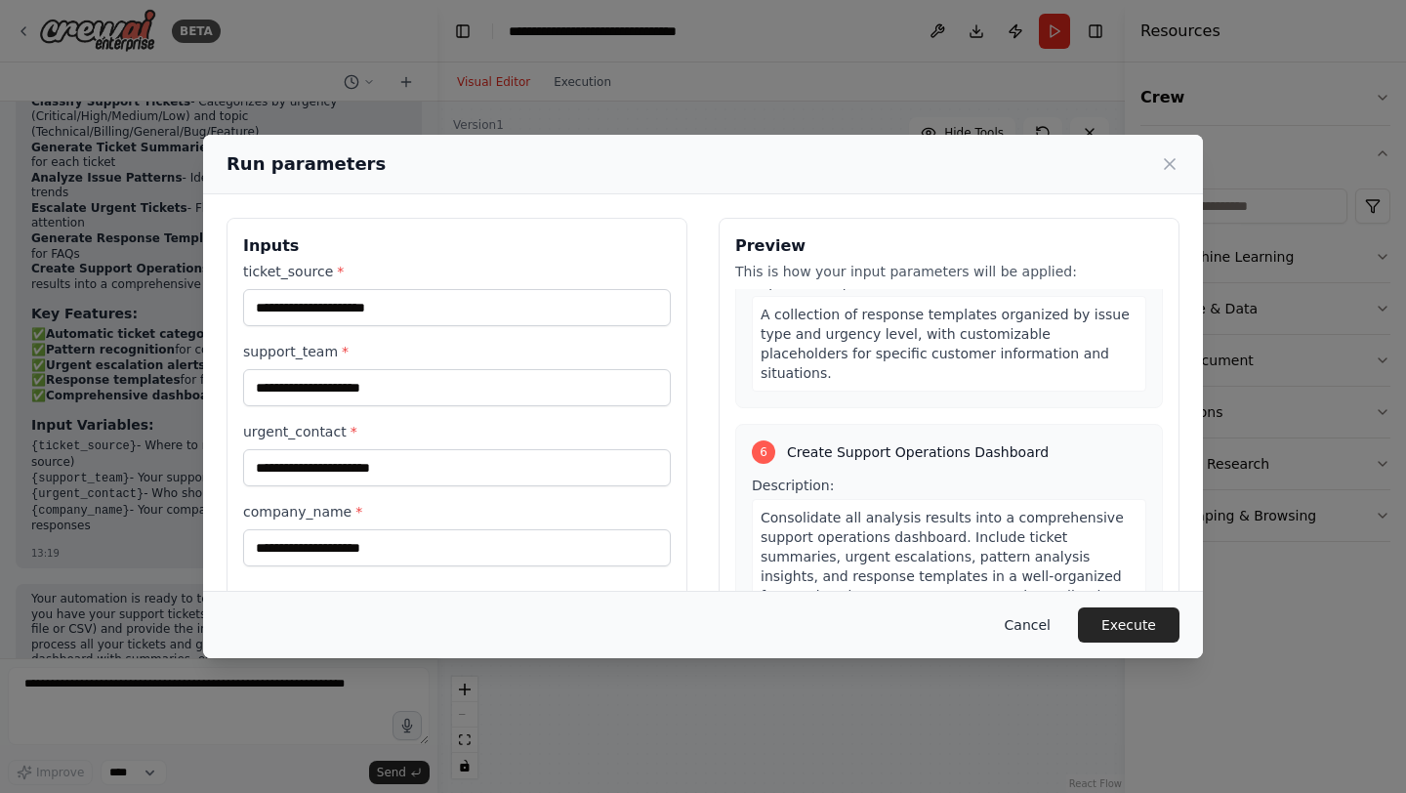
click at [1032, 627] on button "Cancel" at bounding box center [1027, 624] width 77 height 35
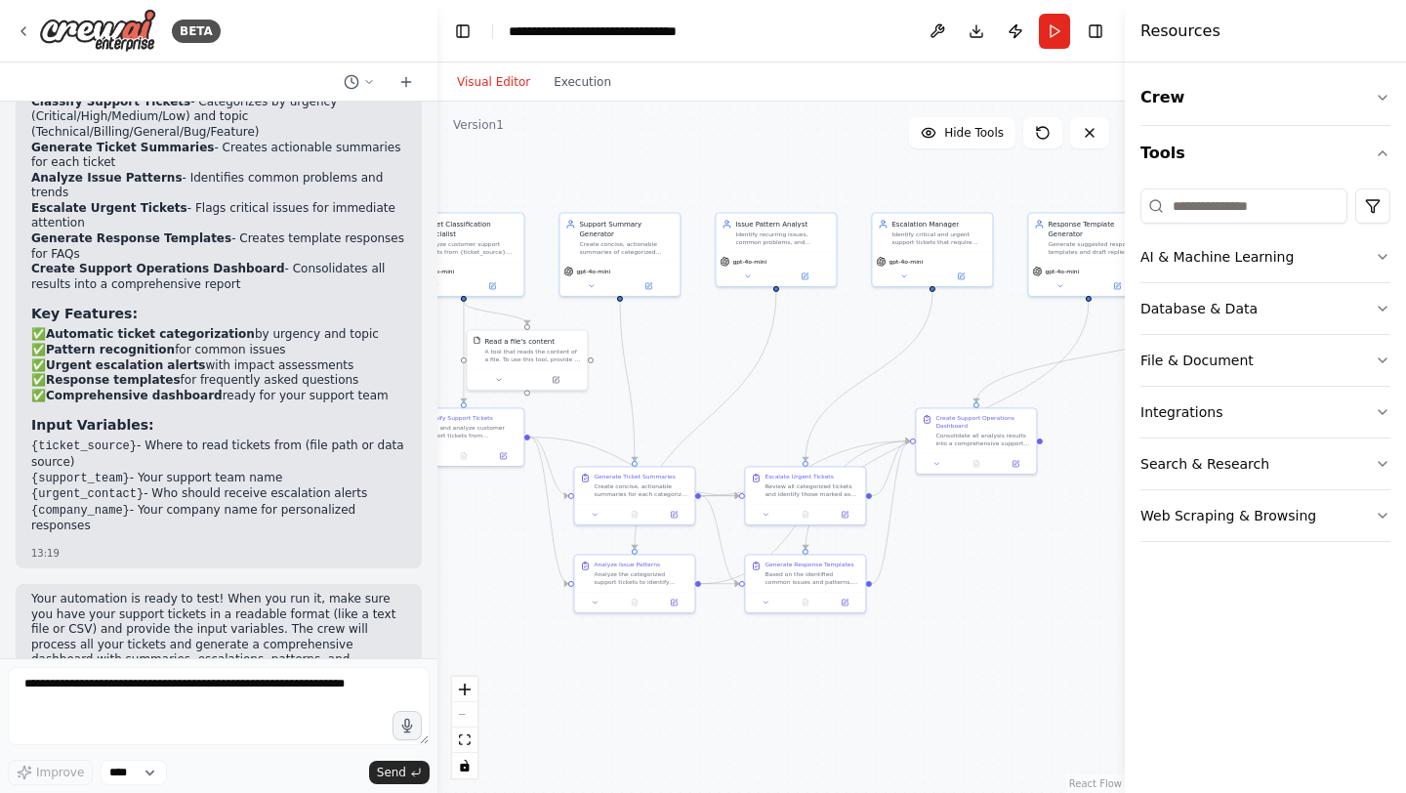
drag, startPoint x: 920, startPoint y: 336, endPoint x: 788, endPoint y: 336, distance: 132.7
click at [788, 336] on div ".deletable-edge-delete-btn { width: 20px; height: 20px; border: 0px solid #ffff…" at bounding box center [780, 447] width 687 height 691
click at [1096, 29] on button "Toggle Right Sidebar" at bounding box center [1095, 31] width 27 height 27
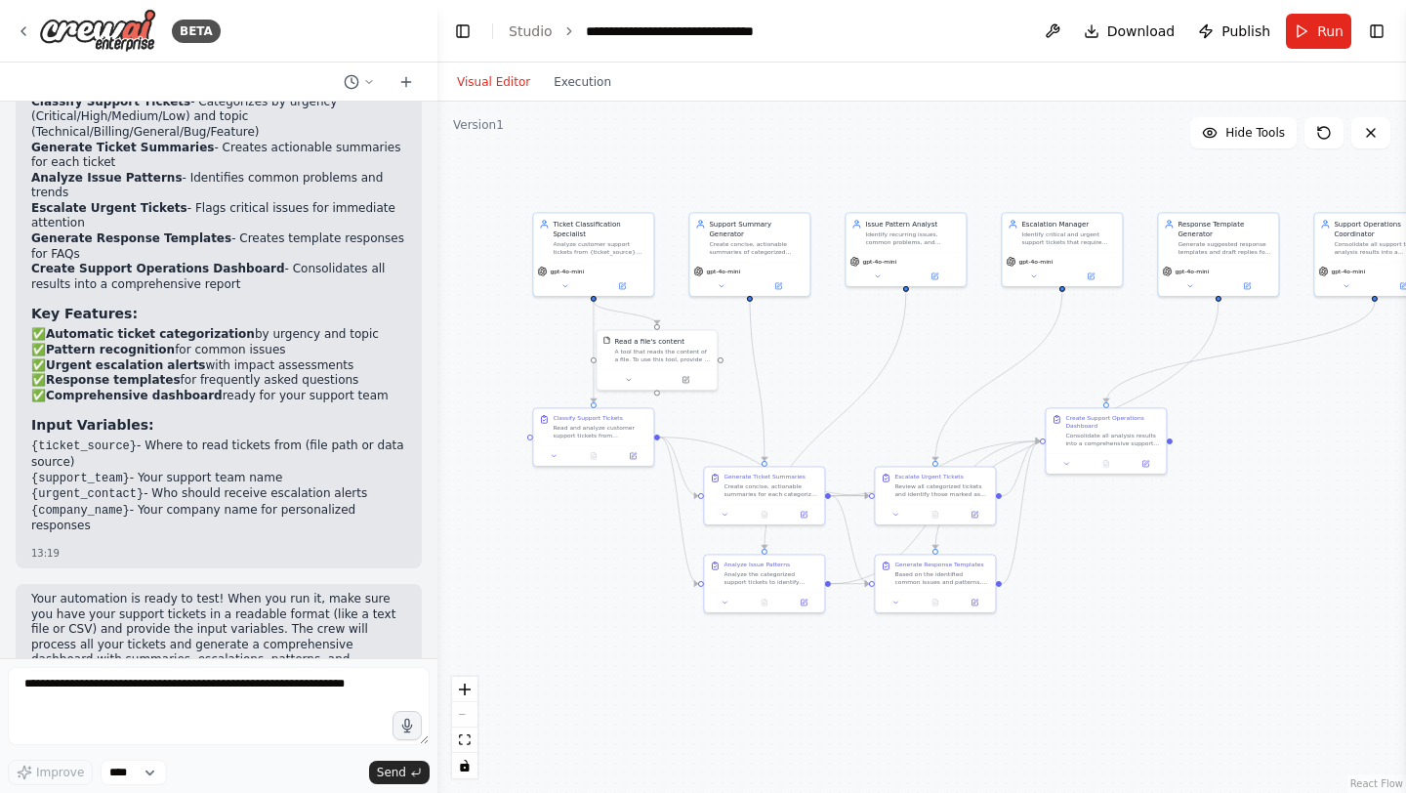
drag, startPoint x: 953, startPoint y: 356, endPoint x: 1040, endPoint y: 359, distance: 86.9
click at [1040, 359] on div ".deletable-edge-delete-btn { width: 20px; height: 20px; border: 0px solid #ffff…" at bounding box center [921, 447] width 968 height 691
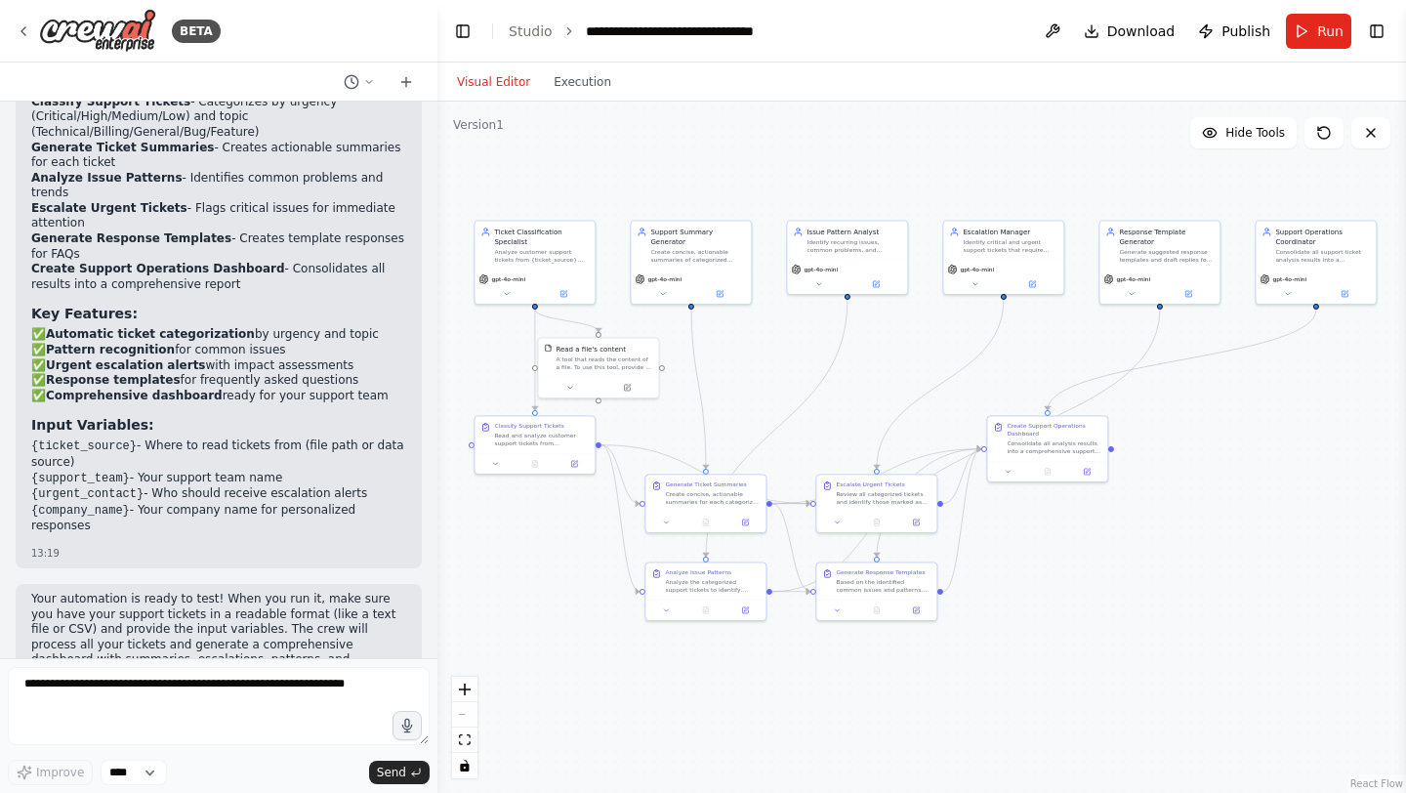
drag, startPoint x: 804, startPoint y: 353, endPoint x: 794, endPoint y: 358, distance: 11.8
click at [794, 358] on div ".deletable-edge-delete-btn { width: 20px; height: 20px; border: 0px solid #ffff…" at bounding box center [921, 447] width 968 height 691
click at [1230, 134] on span "Hide Tools" at bounding box center [1255, 133] width 60 height 16
click at [1230, 134] on span "Show Tools" at bounding box center [1252, 133] width 64 height 16
click at [1230, 134] on span "Hide Tools" at bounding box center [1255, 133] width 60 height 16
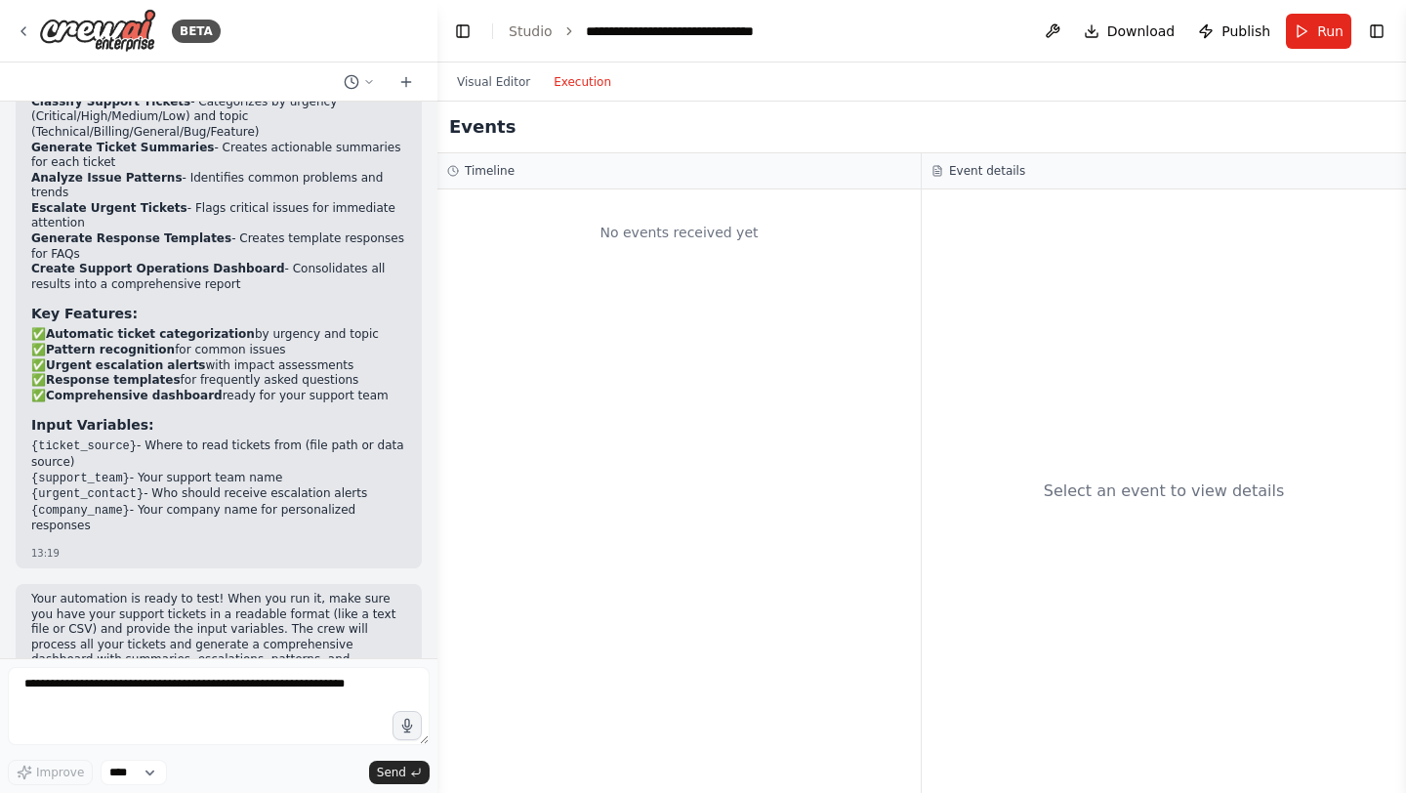
click at [577, 85] on button "Execution" at bounding box center [582, 81] width 81 height 23
click at [500, 71] on button "Visual Editor" at bounding box center [493, 81] width 97 height 23
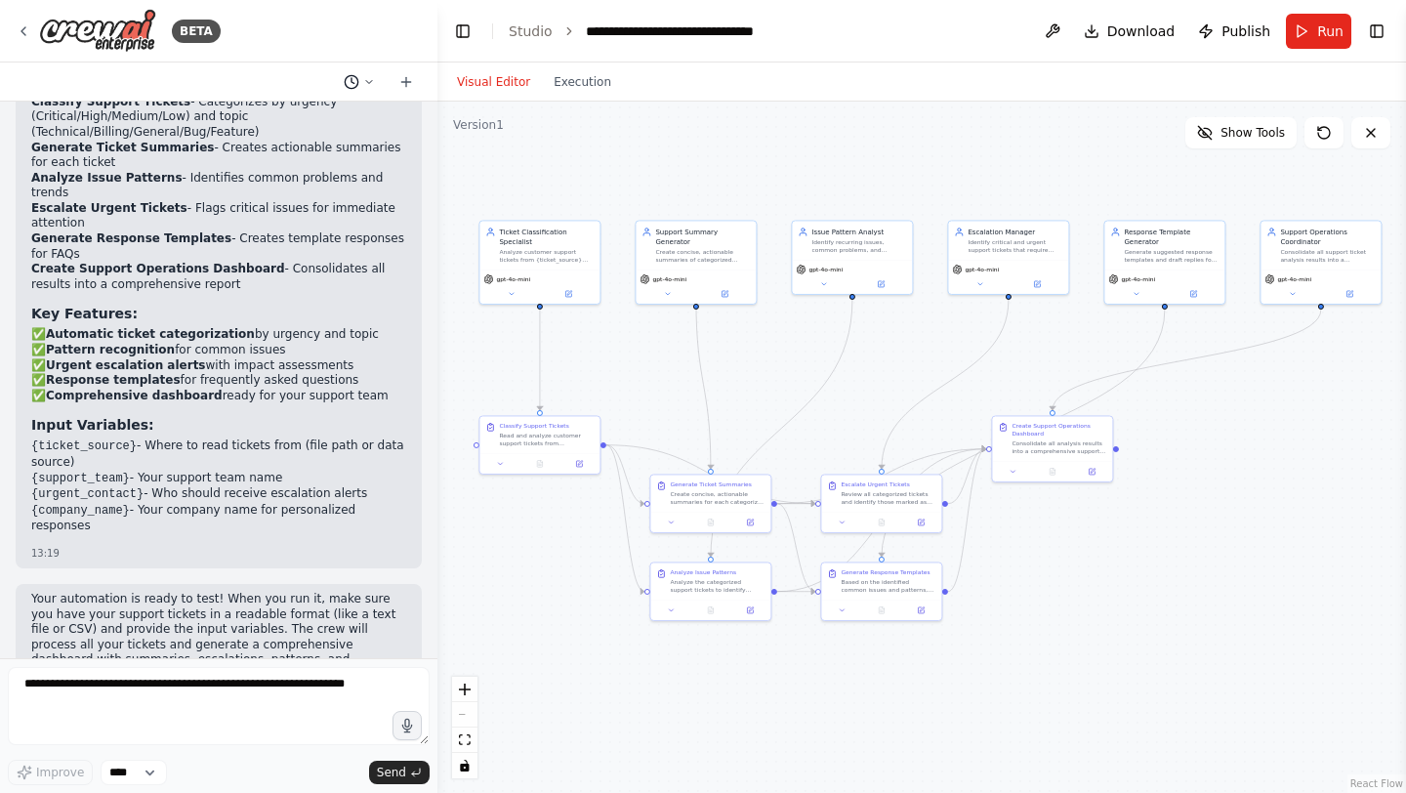
click at [370, 80] on icon at bounding box center [369, 82] width 12 height 12
